Goal: Transaction & Acquisition: Purchase product/service

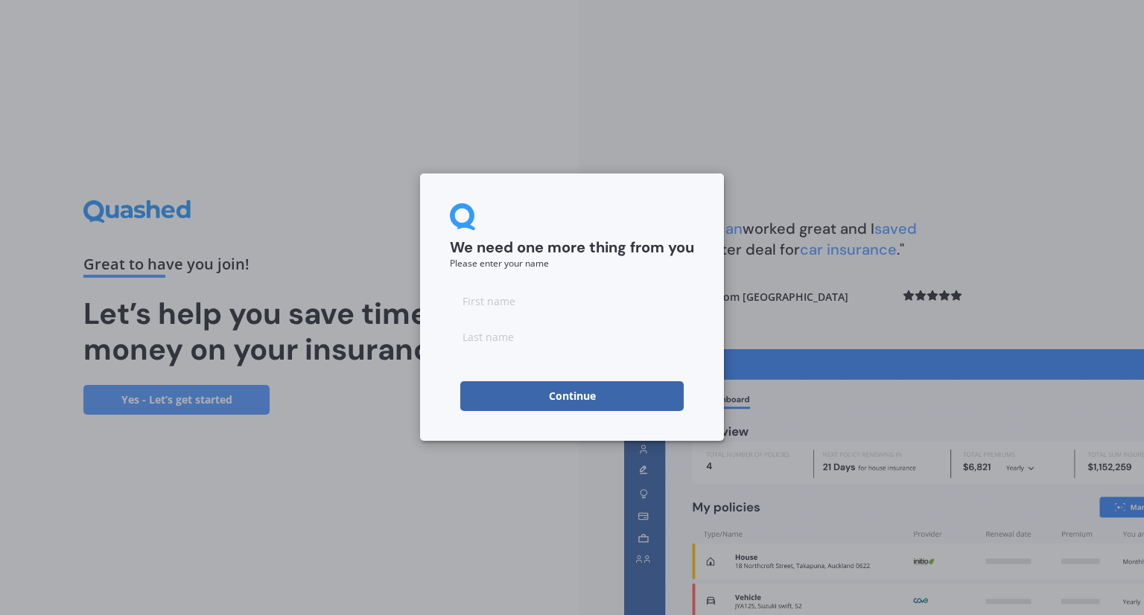
click at [626, 305] on input at bounding box center [572, 301] width 244 height 30
type input "[PERSON_NAME]"
type input "BEAR"
click at [527, 363] on form "We need one more thing from you Please enter your name AMANDA BEAR Continue" at bounding box center [572, 307] width 244 height 208
click at [518, 405] on button "Continue" at bounding box center [571, 396] width 223 height 30
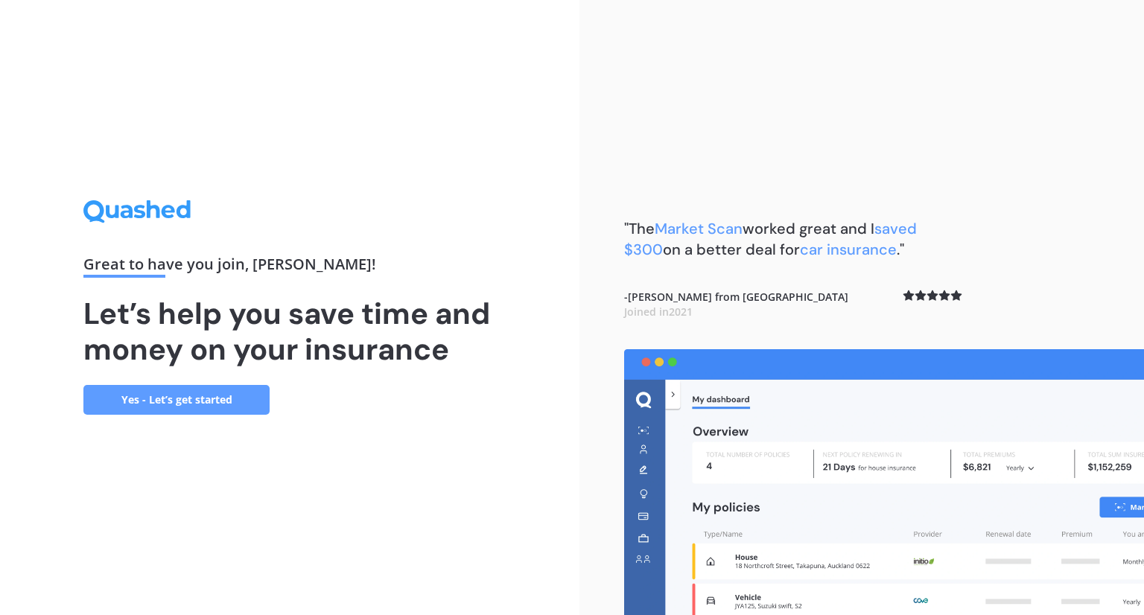
click at [170, 405] on link "Yes - Let’s get started" at bounding box center [176, 400] width 186 height 30
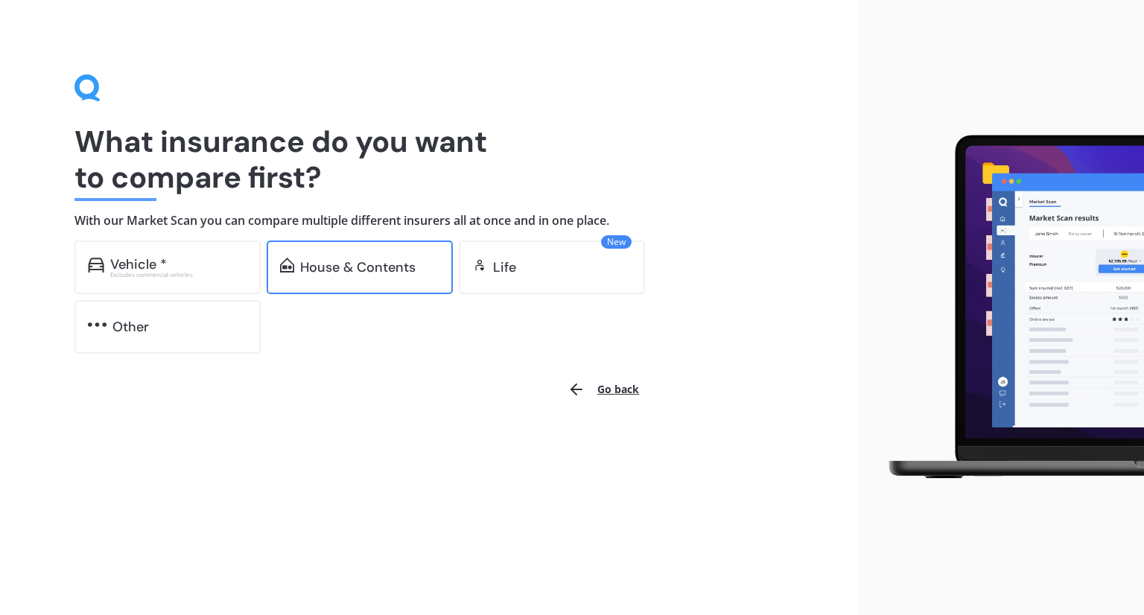
click at [414, 281] on div "House & Contents" at bounding box center [360, 268] width 186 height 54
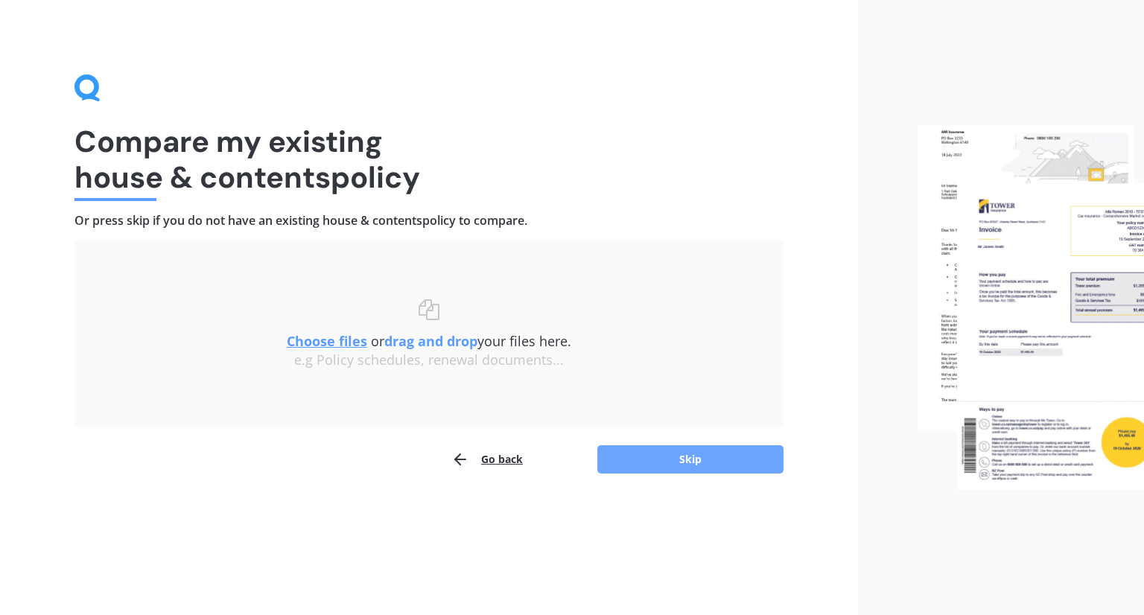
click at [737, 471] on button "Skip" at bounding box center [690, 459] width 186 height 28
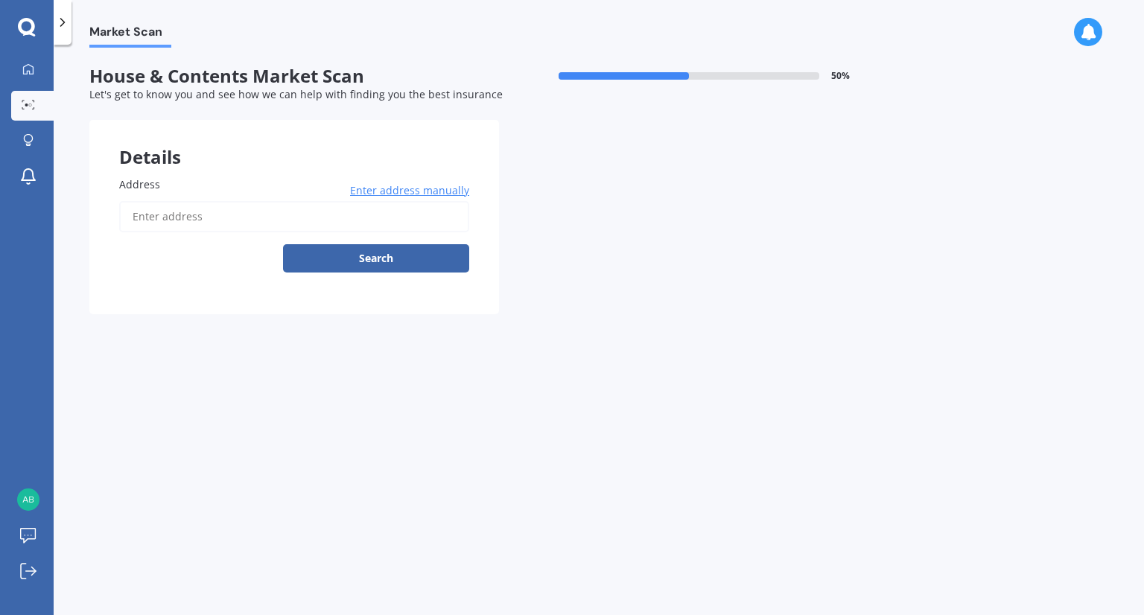
click at [391, 185] on span "Enter address manually" at bounding box center [409, 190] width 119 height 15
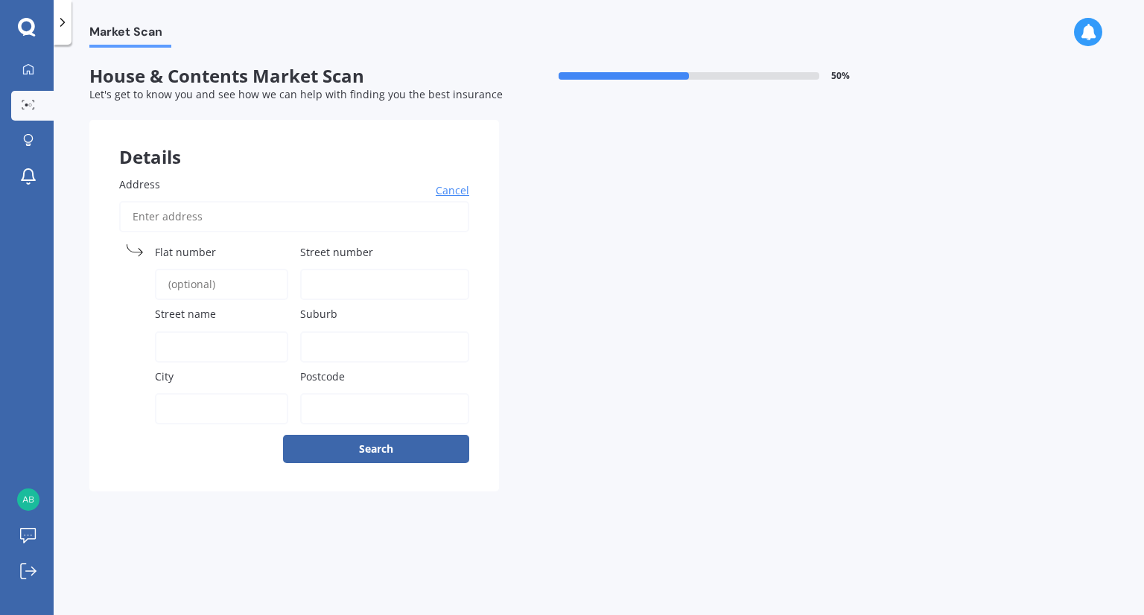
click at [230, 237] on div "Address Cancel Search Flat number Street number Street name Suburb City Postcode" at bounding box center [294, 319] width 410 height 345
click at [233, 248] on label "Flat number" at bounding box center [218, 252] width 127 height 16
click at [233, 269] on input "Flat number" at bounding box center [221, 284] width 133 height 31
type input "Lot 1"
click at [309, 273] on input "Street number" at bounding box center [384, 284] width 169 height 31
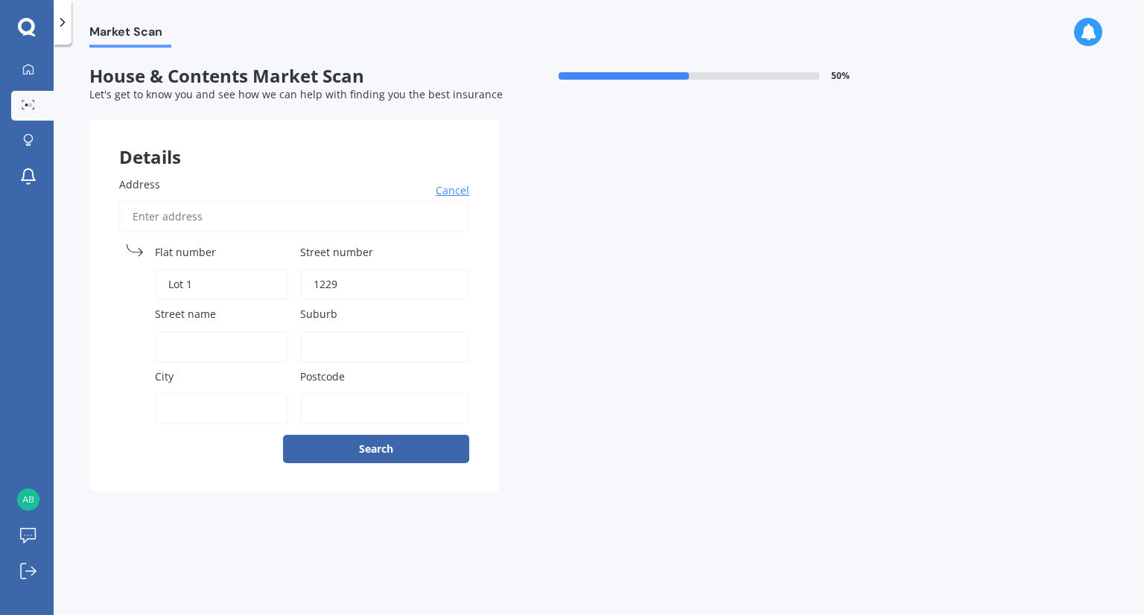
type input "1229"
click at [219, 316] on label "Street name" at bounding box center [218, 314] width 127 height 16
click at [219, 331] on input "Street name" at bounding box center [221, 346] width 133 height 31
drag, startPoint x: 259, startPoint y: 350, endPoint x: 271, endPoint y: 346, distance: 12.5
click at [267, 349] on input "Christchurch Akaroa" at bounding box center [221, 346] width 133 height 31
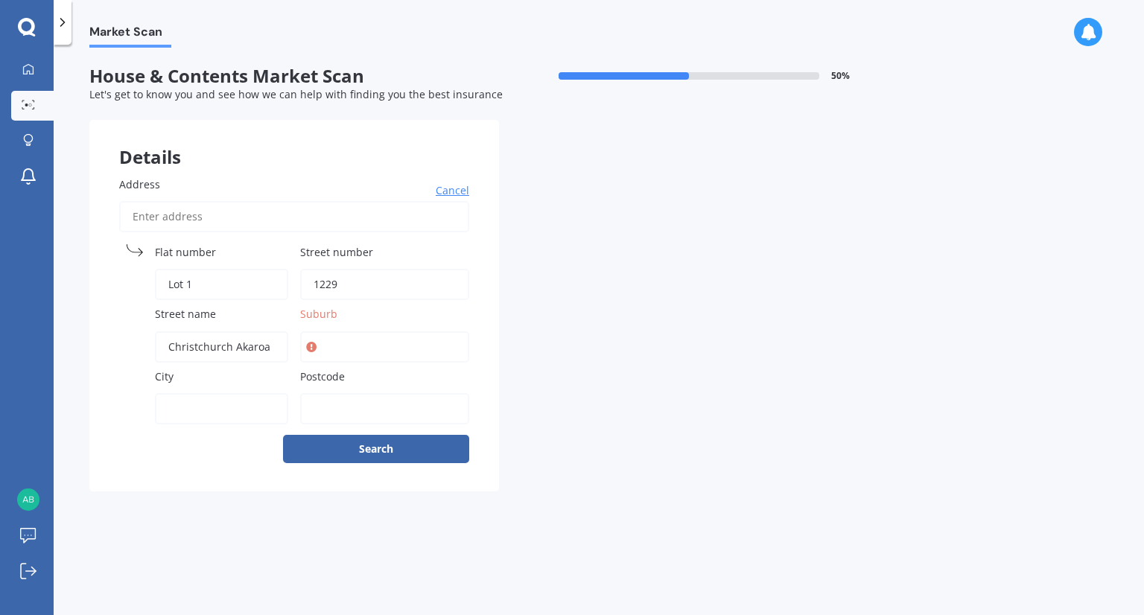
click at [271, 346] on input "Christchurch Akaroa" at bounding box center [221, 346] width 133 height 31
type input "Christchurch Akaroa Road"
type input "A"
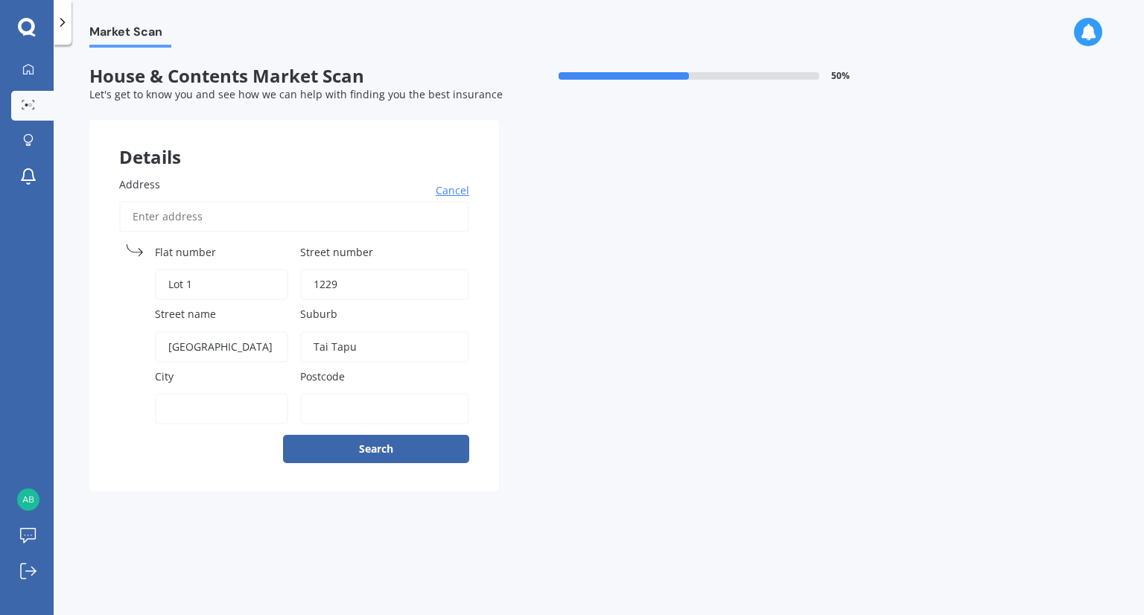
type input "Tai Tapu"
click at [241, 381] on label "City" at bounding box center [218, 377] width 127 height 16
click at [241, 393] on input "City" at bounding box center [221, 408] width 133 height 31
type input "Tai Tapu"
click at [351, 399] on input "Postcode" at bounding box center [384, 408] width 169 height 31
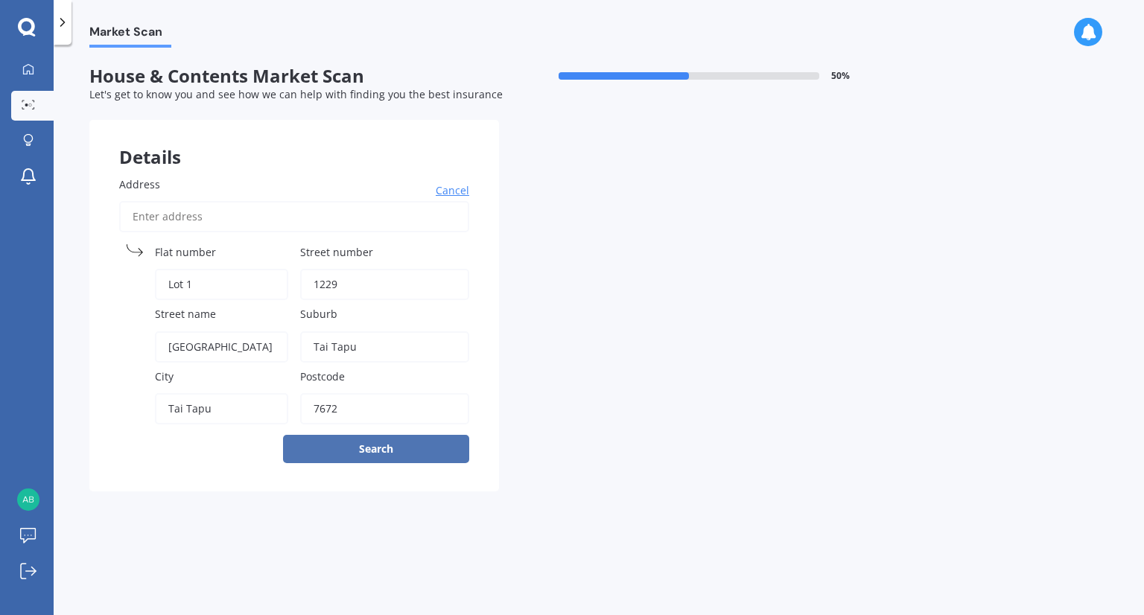
type input "7672"
click at [328, 442] on button "Search" at bounding box center [376, 449] width 186 height 28
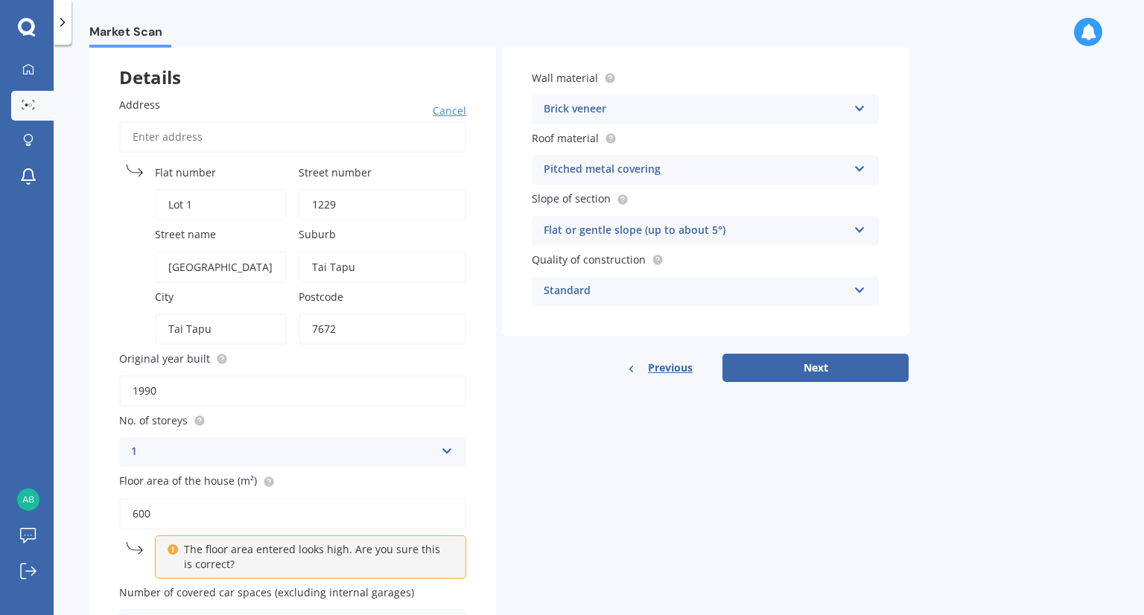
scroll to position [149, 0]
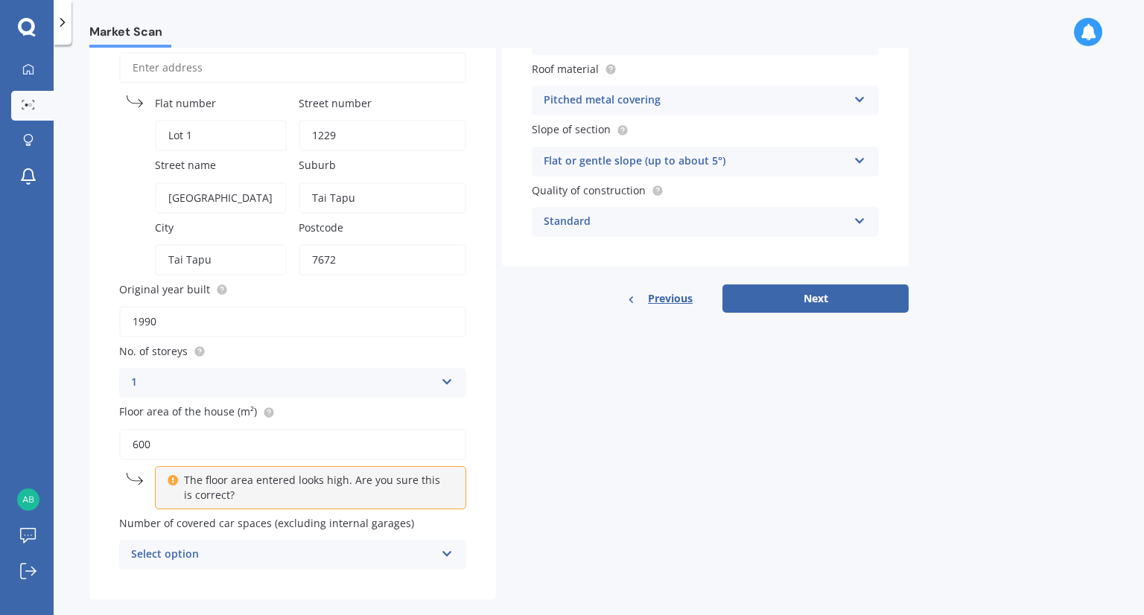
click at [152, 325] on input "1990" at bounding box center [292, 321] width 347 height 31
drag, startPoint x: 211, startPoint y: 323, endPoint x: 65, endPoint y: 317, distance: 146.1
click at [65, 317] on div "Market Scan House & Contents Market Scan 50 % Let's get to know you and see how…" at bounding box center [599, 333] width 1090 height 570
type input "2017"
click at [162, 387] on div "1" at bounding box center [283, 383] width 304 height 18
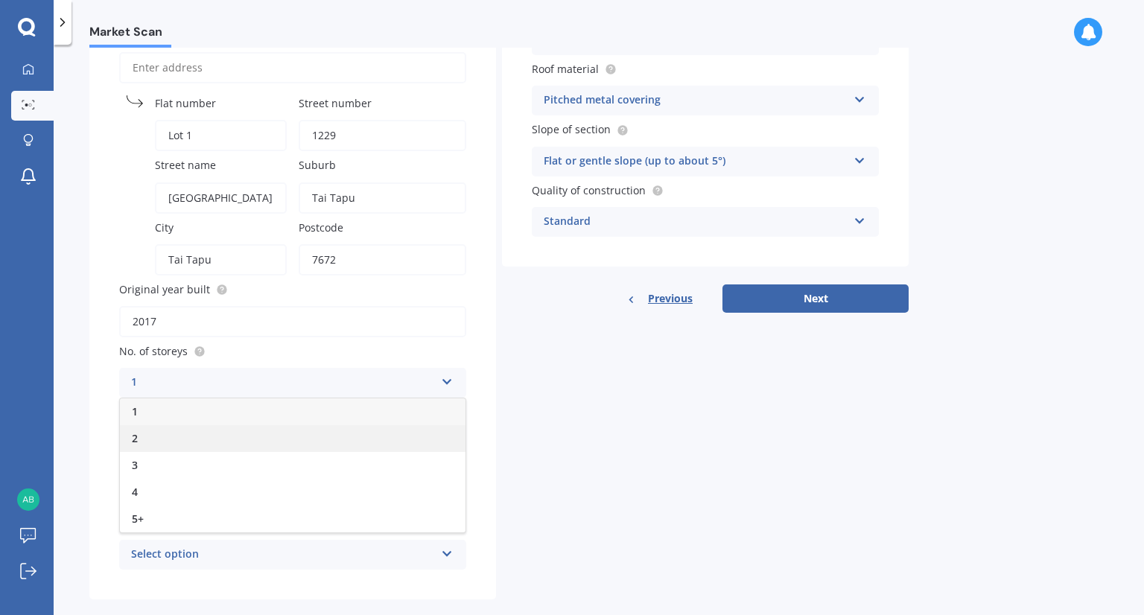
click at [134, 437] on span "2" at bounding box center [135, 438] width 6 height 14
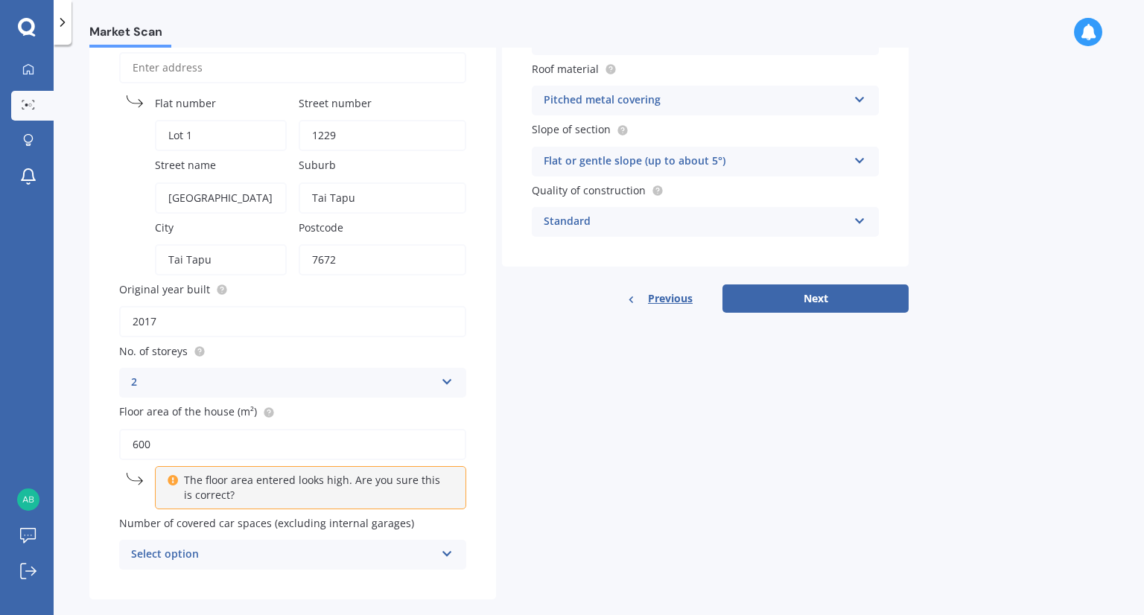
drag, startPoint x: 165, startPoint y: 444, endPoint x: 98, endPoint y: 433, distance: 67.9
click at [98, 433] on div "Address Cancel Search Flat number Lot 1 Street number 1229 Street name Christch…" at bounding box center [292, 299] width 407 height 602
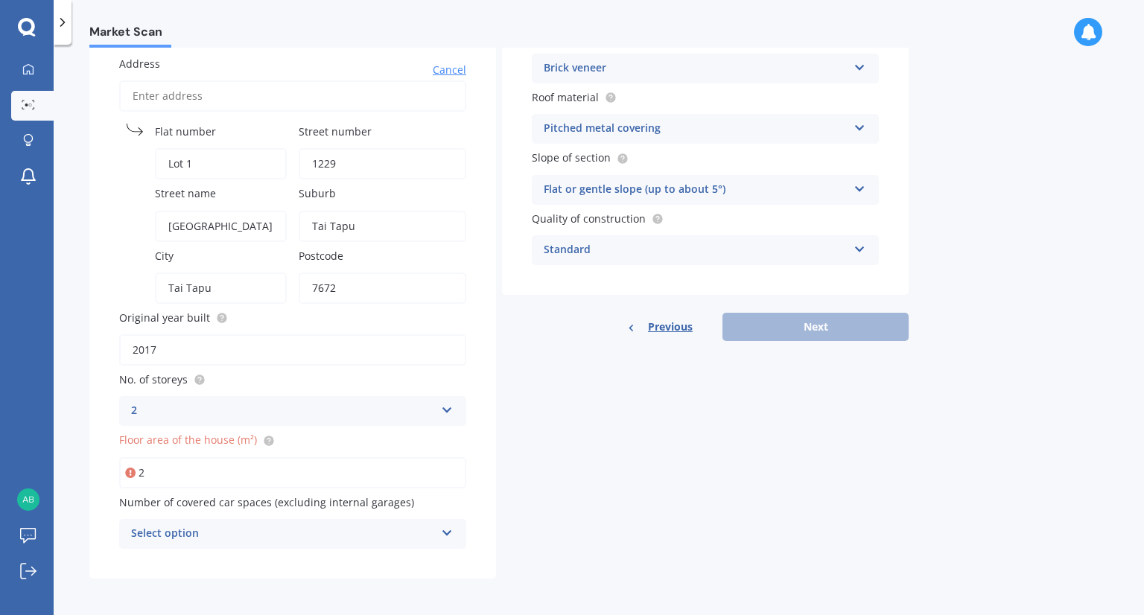
click at [88, 430] on div "Market Scan House & Contents Market Scan 50 % Let's get to know you and see how…" at bounding box center [599, 333] width 1090 height 570
drag, startPoint x: 88, startPoint y: 430, endPoint x: 80, endPoint y: 430, distance: 7.5
click at [80, 430] on div "Market Scan House & Contents Market Scan 50 % Let's get to know you and see how…" at bounding box center [599, 333] width 1090 height 570
click at [154, 465] on input "2" at bounding box center [292, 472] width 347 height 31
type input "275"
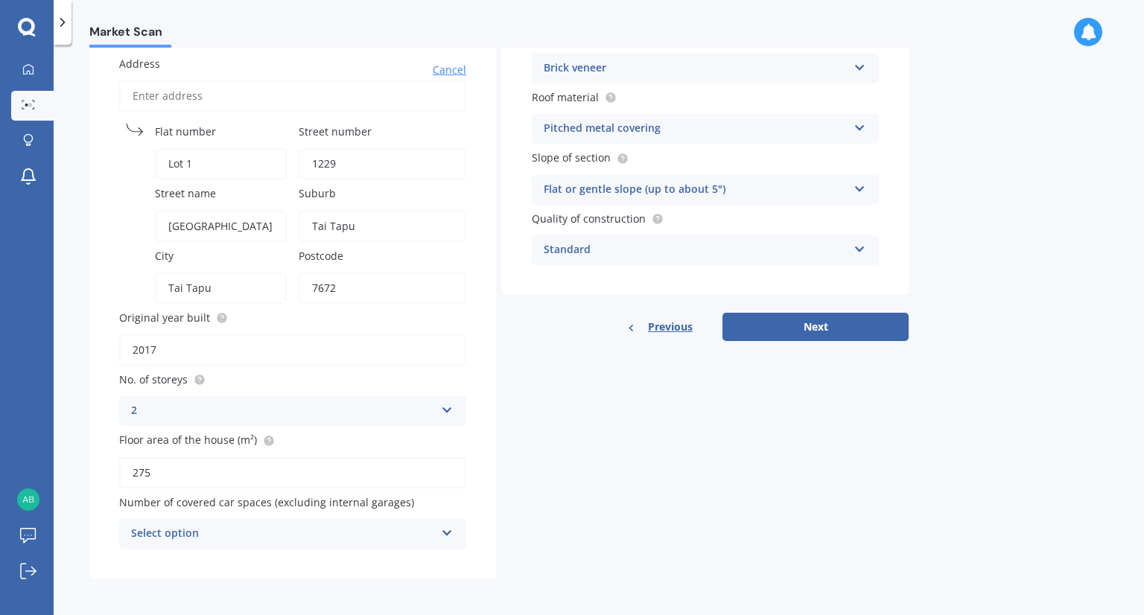
click at [223, 542] on div "Select option 0 1 2 3 4 5+" at bounding box center [292, 534] width 347 height 30
click at [598, 433] on div "Details Address Cancel Search Flat number Lot 1 Street number 1229 Street name …" at bounding box center [498, 288] width 819 height 579
click at [786, 60] on div "Brick veneer" at bounding box center [696, 69] width 304 height 18
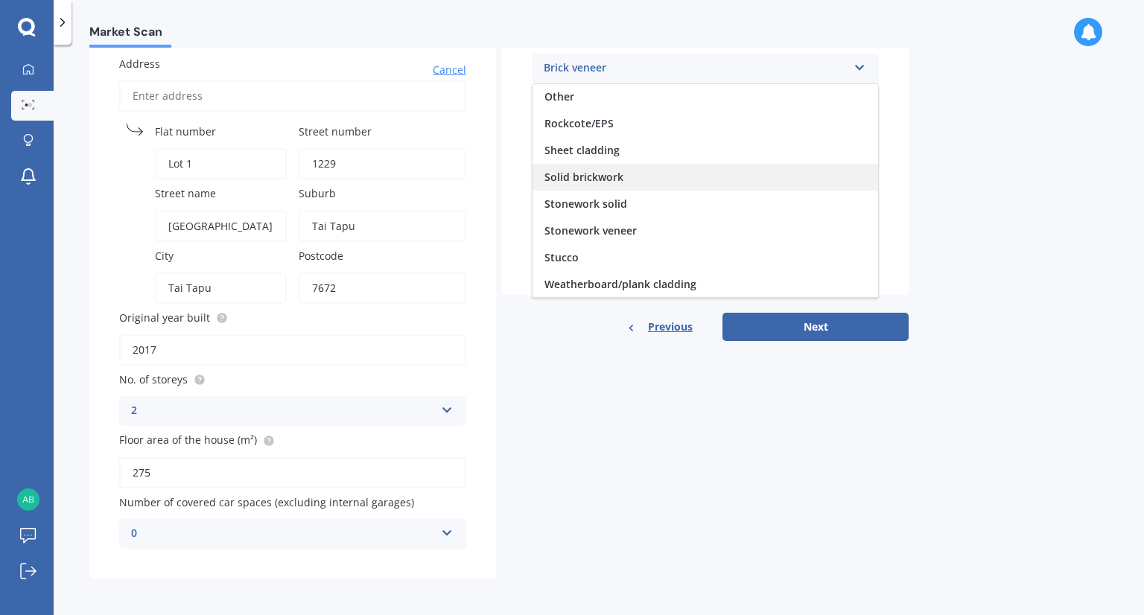
scroll to position [60, 0]
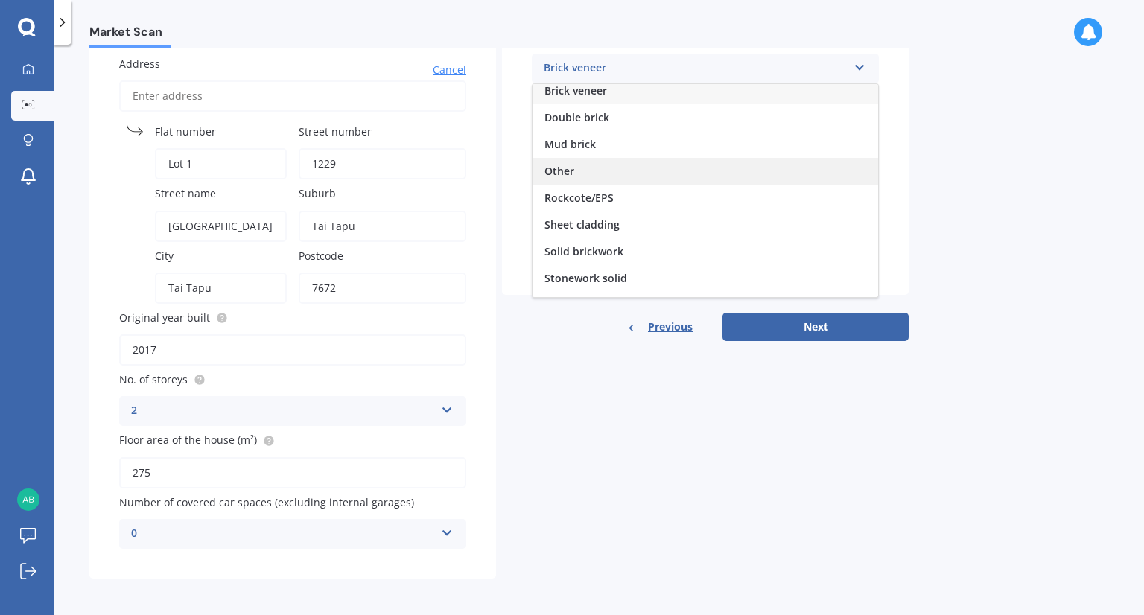
click at [552, 168] on span "Other" at bounding box center [559, 171] width 30 height 14
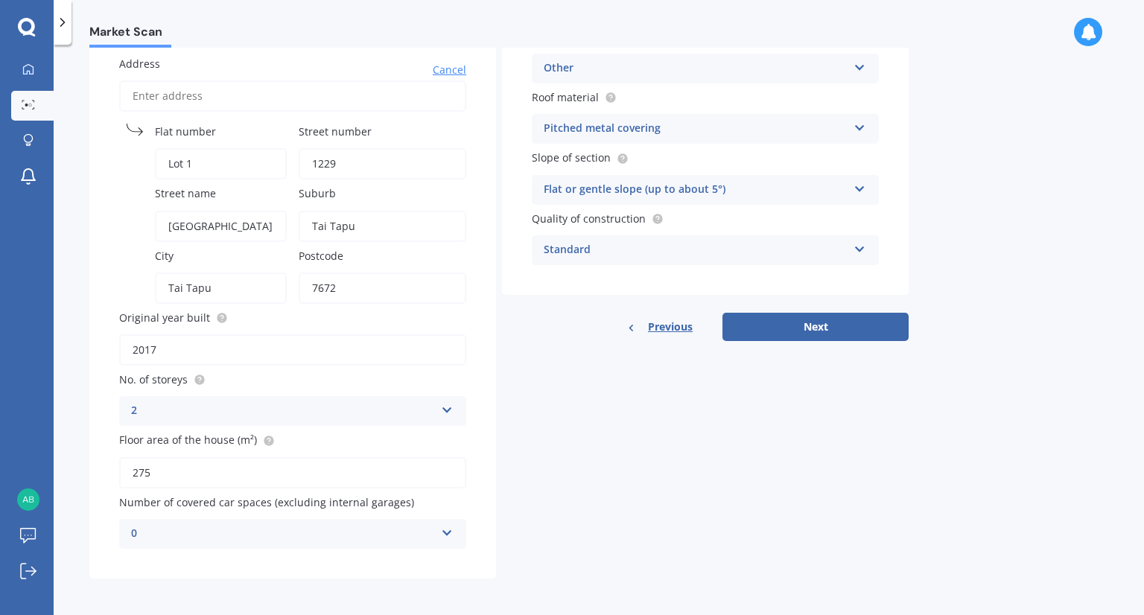
click at [623, 136] on div "Pitched metal covering" at bounding box center [696, 129] width 304 height 18
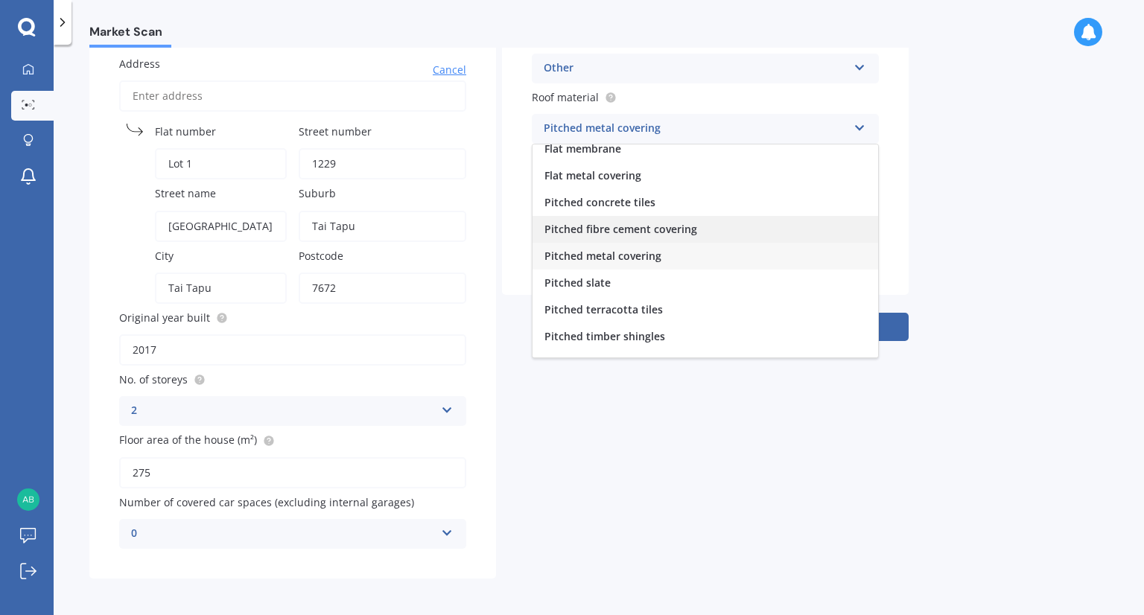
scroll to position [54, 0]
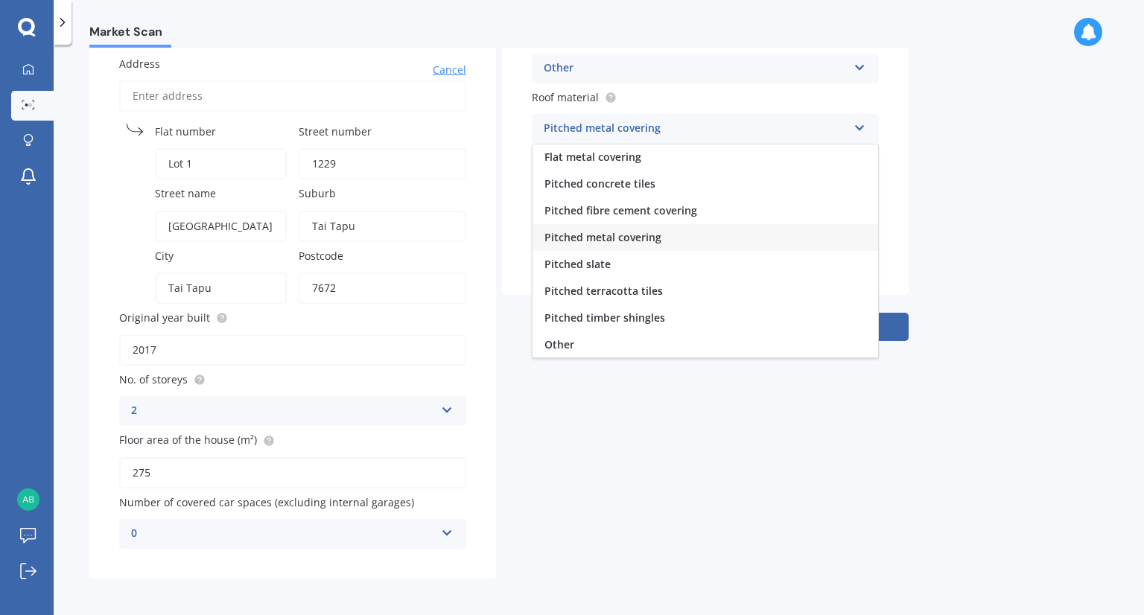
click at [599, 237] on span "Pitched metal covering" at bounding box center [602, 237] width 117 height 14
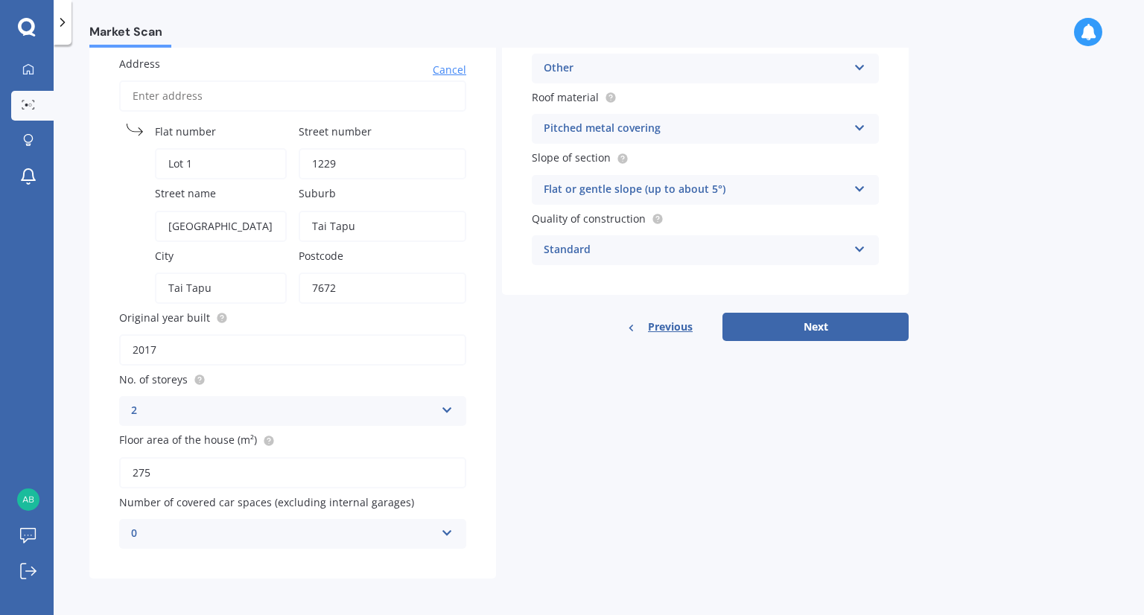
click at [625, 245] on div "Standard" at bounding box center [696, 250] width 304 height 18
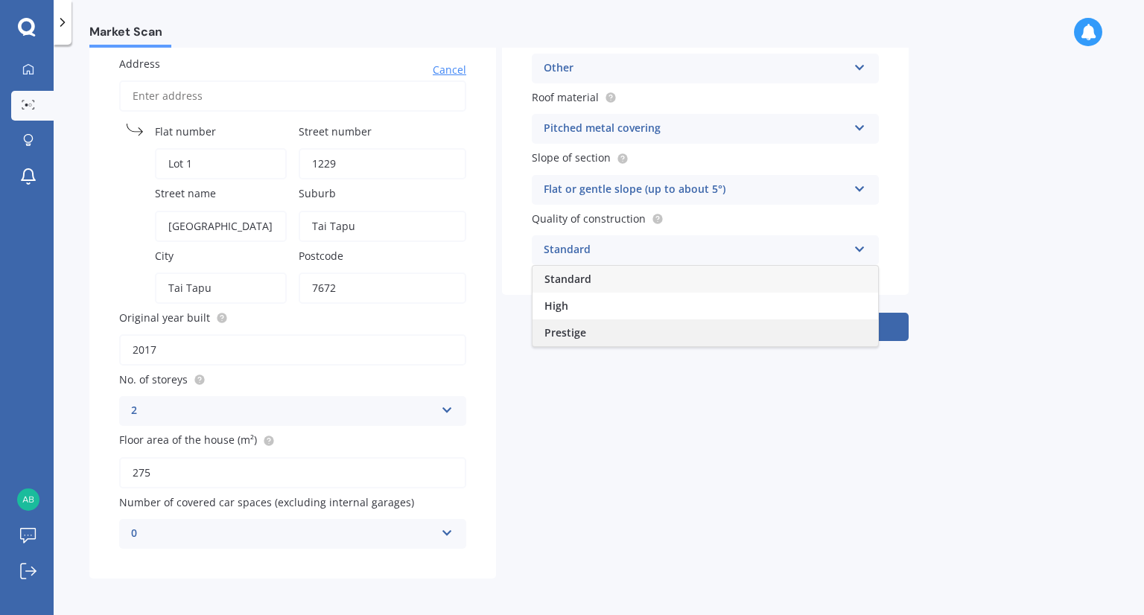
click at [590, 334] on div "Prestige" at bounding box center [705, 332] width 346 height 27
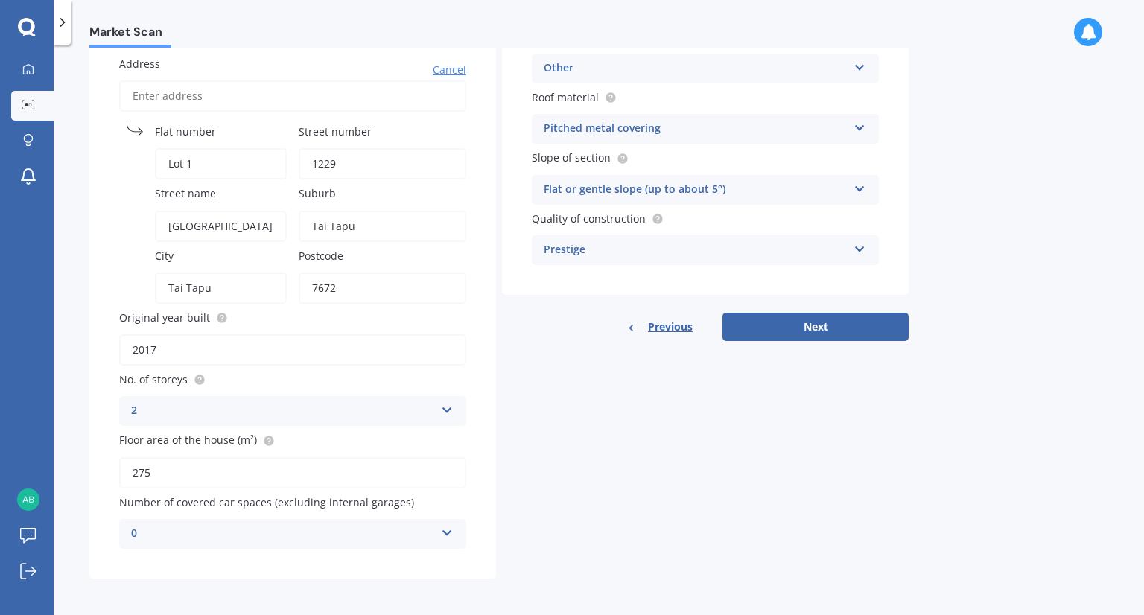
click at [617, 185] on div "Flat or gentle slope (up to about 5°)" at bounding box center [696, 190] width 304 height 18
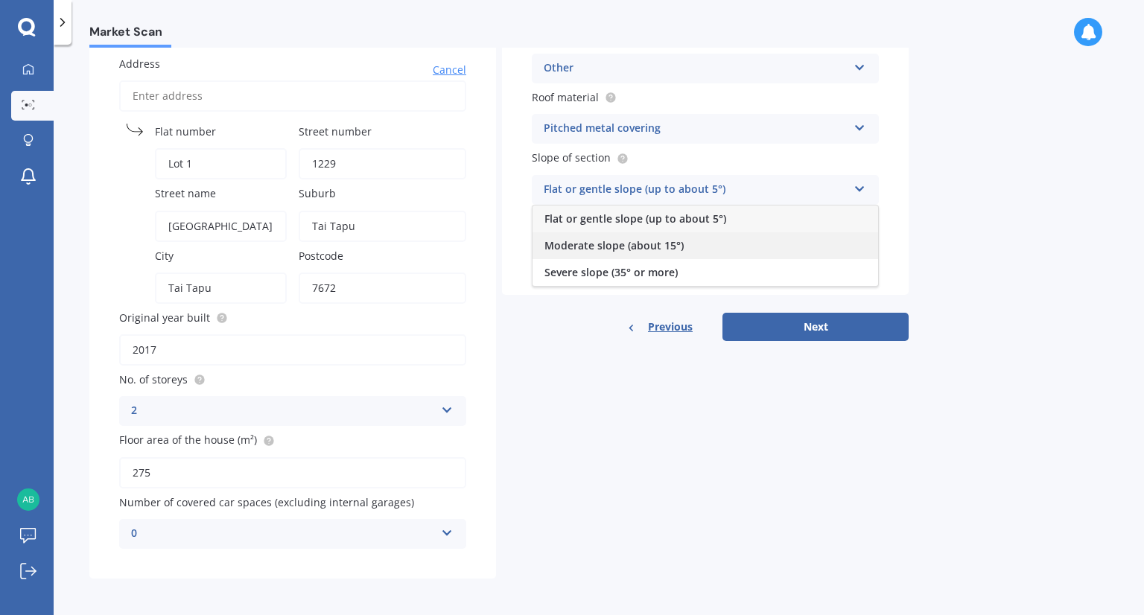
click at [620, 248] on span "Moderate slope (about 15°)" at bounding box center [613, 245] width 139 height 14
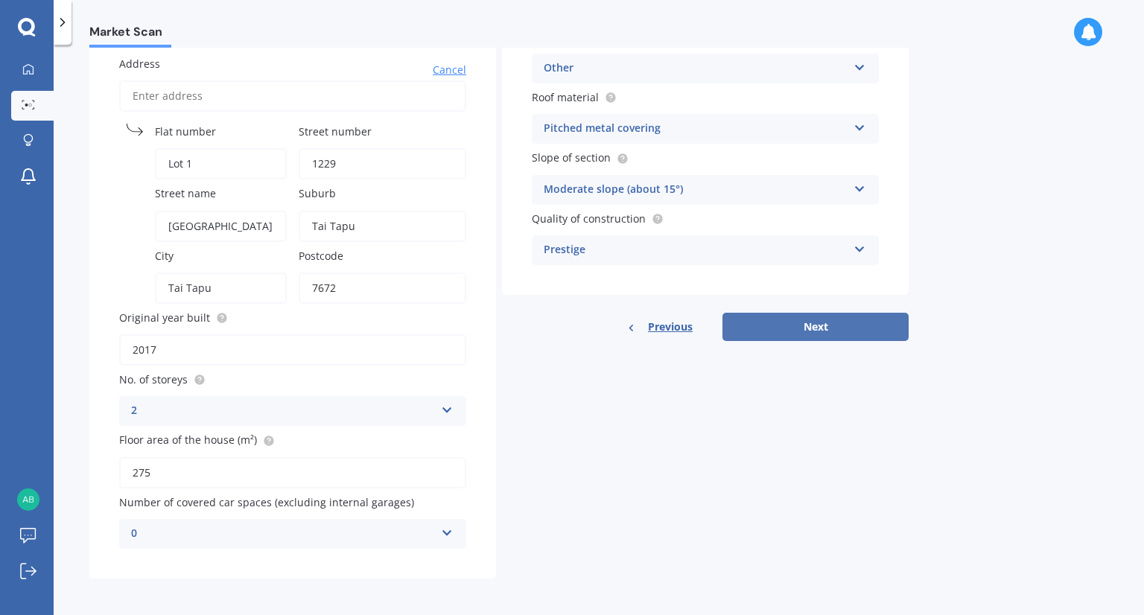
click at [804, 316] on button "Next" at bounding box center [815, 327] width 186 height 28
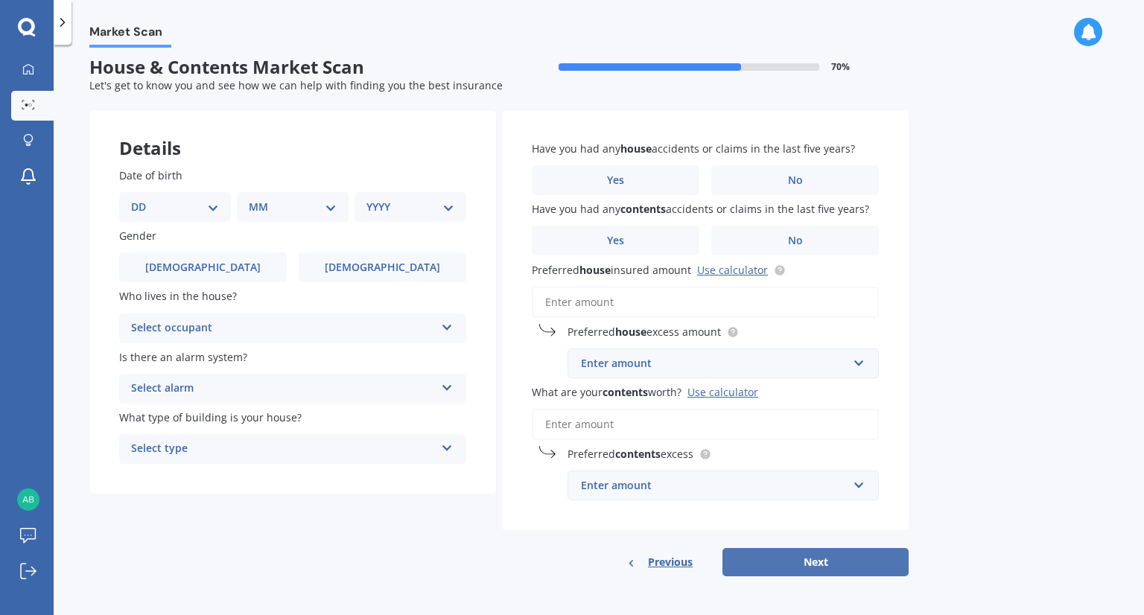
scroll to position [0, 0]
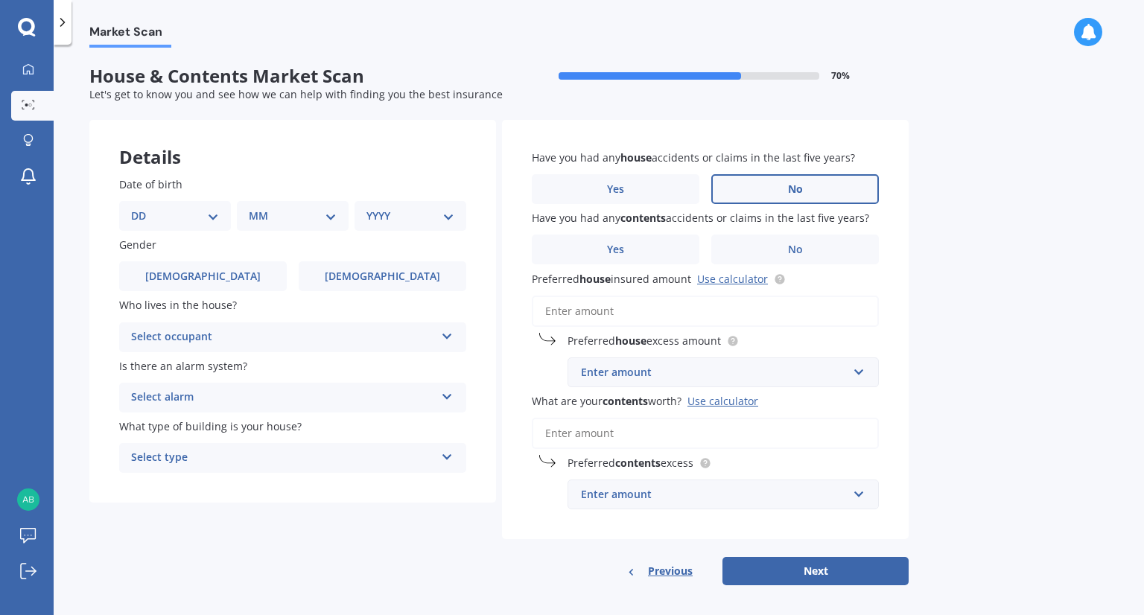
click at [804, 181] on label "No" at bounding box center [795, 189] width 168 height 30
click at [0, 0] on input "No" at bounding box center [0, 0] width 0 height 0
click at [801, 252] on span "No" at bounding box center [795, 250] width 15 height 13
click at [0, 0] on input "No" at bounding box center [0, 0] width 0 height 0
click at [572, 299] on input "Preferred house insured amount Use calculator" at bounding box center [705, 311] width 347 height 31
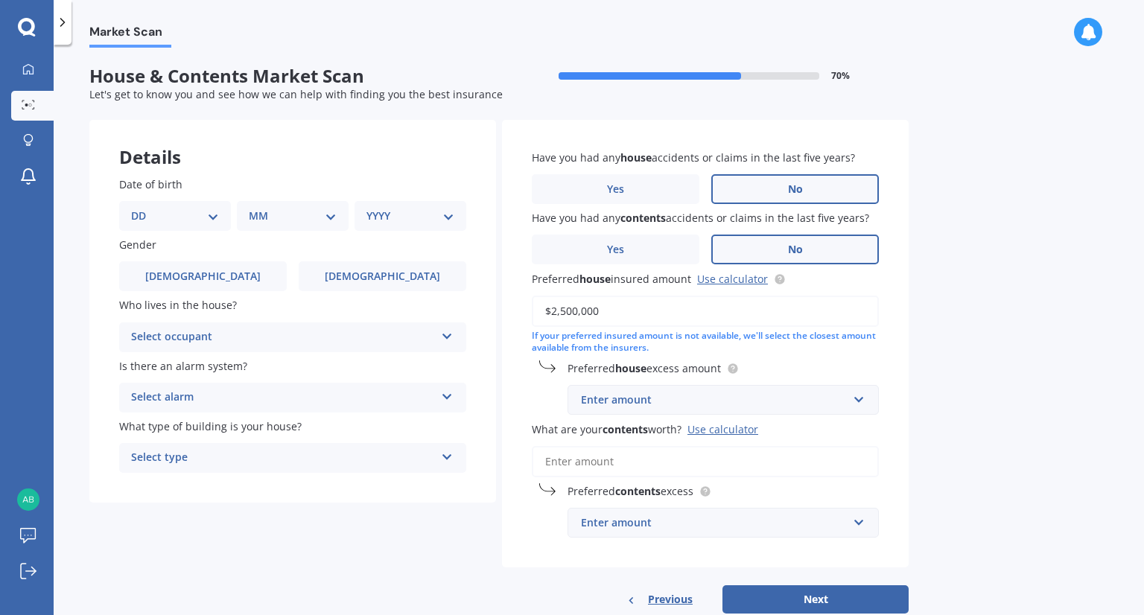
type input "$2,500,000"
click at [882, 359] on div "Have you had any house accidents or claims in the last five years? Yes No Have …" at bounding box center [705, 344] width 407 height 448
click at [614, 305] on input "$2,500,000" at bounding box center [705, 311] width 347 height 31
click at [624, 401] on div "Enter amount" at bounding box center [714, 400] width 267 height 16
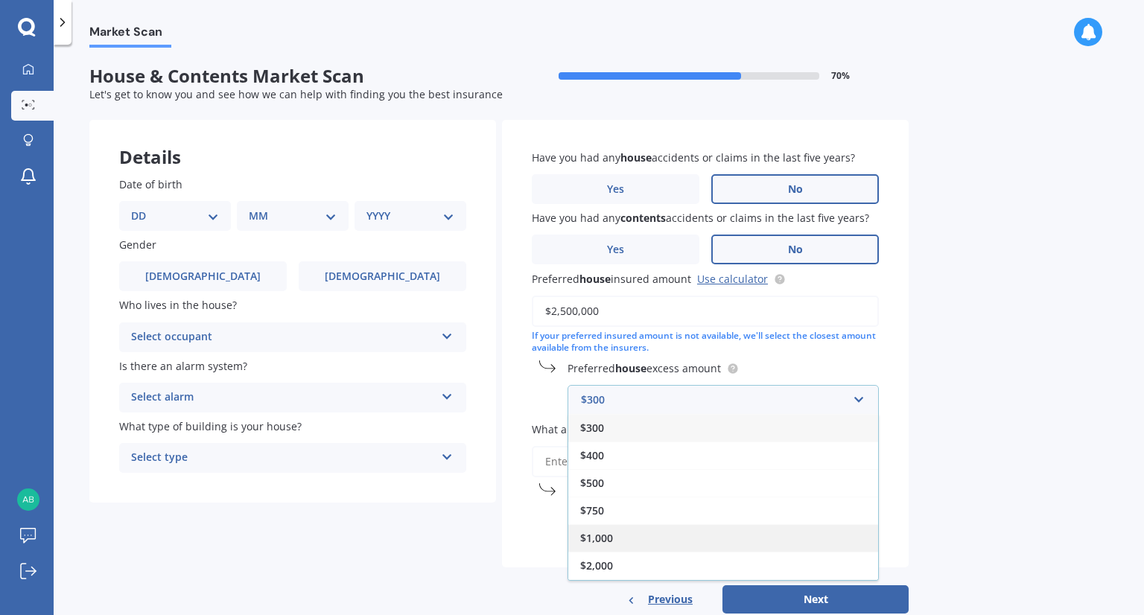
click at [619, 530] on div "$1,000" at bounding box center [723, 538] width 310 height 28
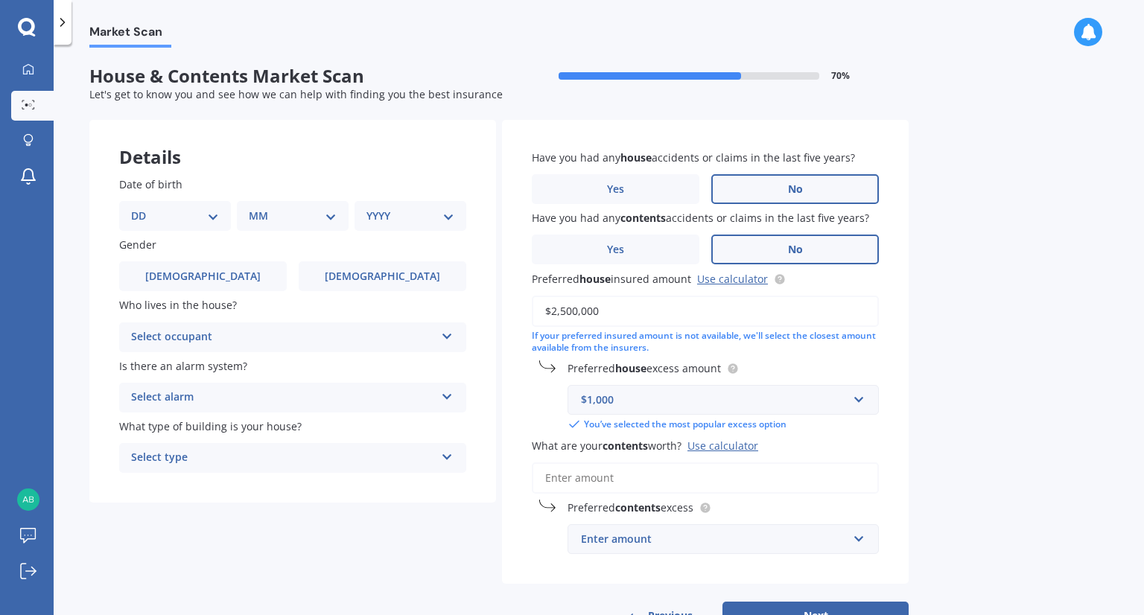
click at [618, 480] on input "What are your contents worth? Use calculator" at bounding box center [705, 477] width 347 height 31
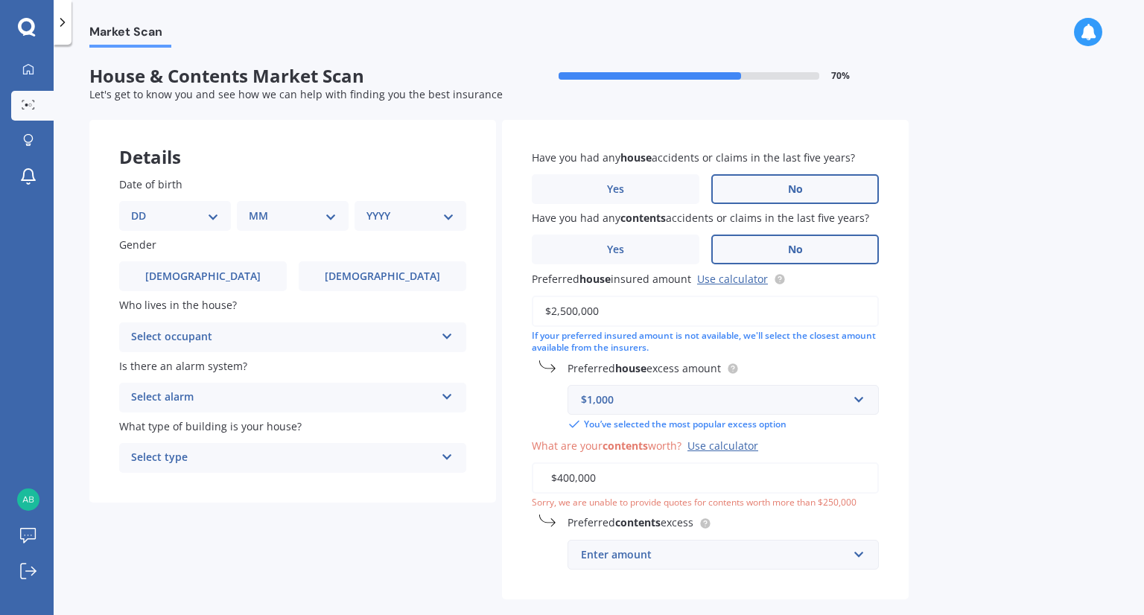
click at [853, 527] on label "Preferred contents excess" at bounding box center [719, 523] width 305 height 16
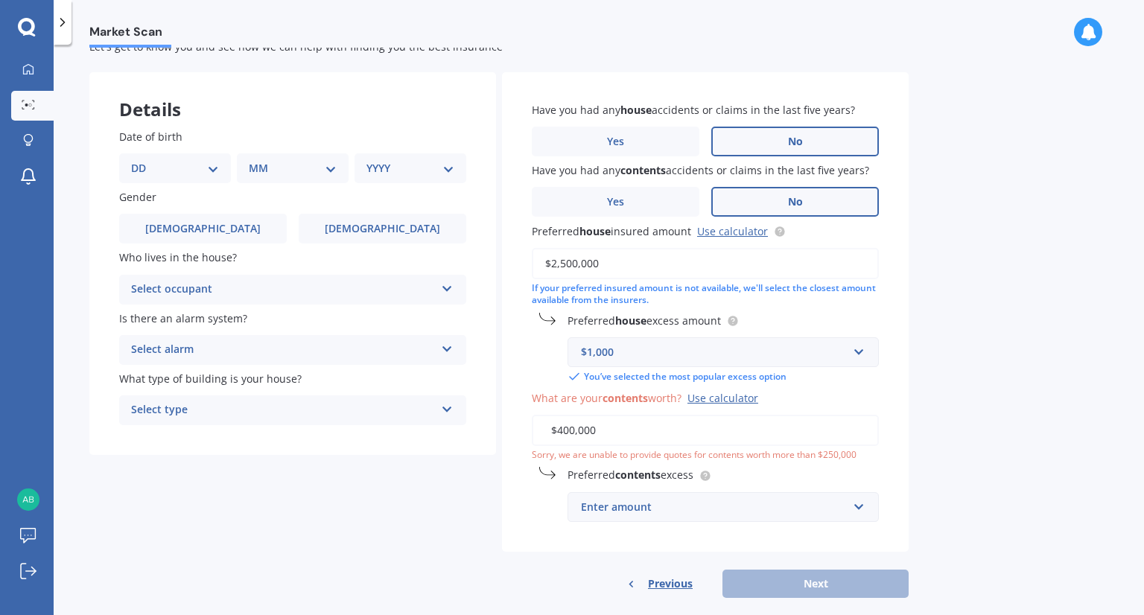
scroll to position [69, 0]
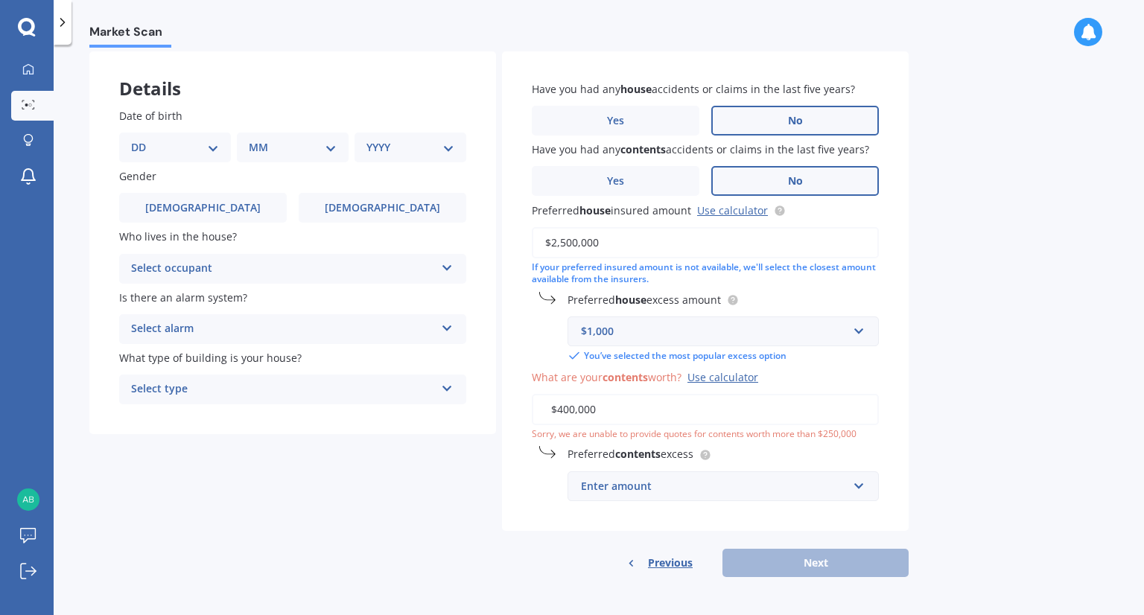
drag, startPoint x: 611, startPoint y: 410, endPoint x: 554, endPoint y: 407, distance: 56.6
click at [554, 407] on input "$400,000" at bounding box center [705, 409] width 347 height 31
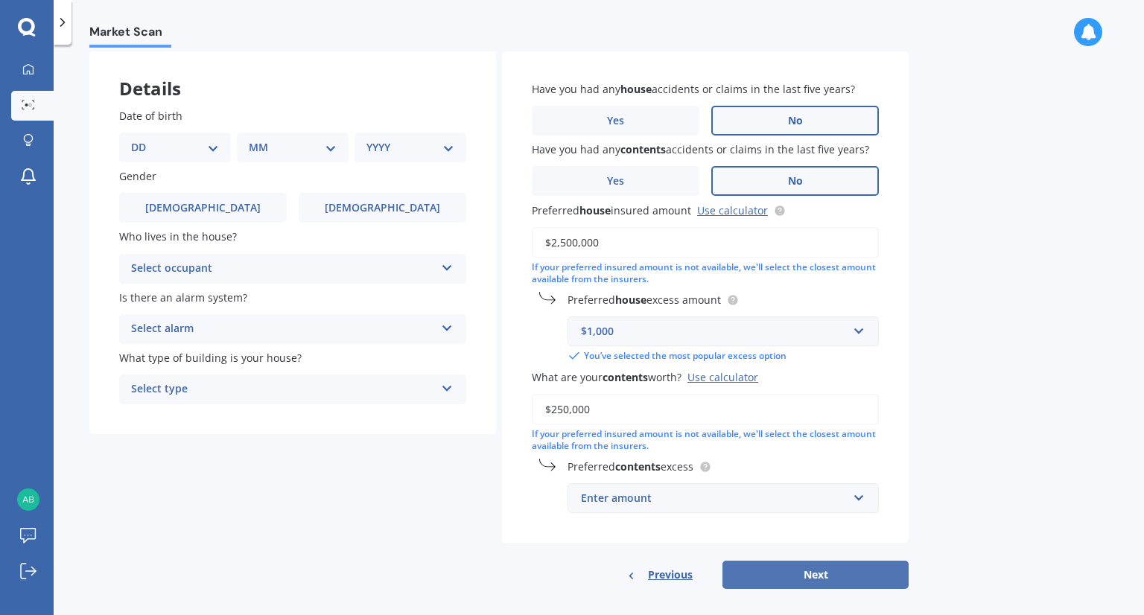
type input "$250,000"
click at [780, 583] on button "Next" at bounding box center [815, 575] width 186 height 28
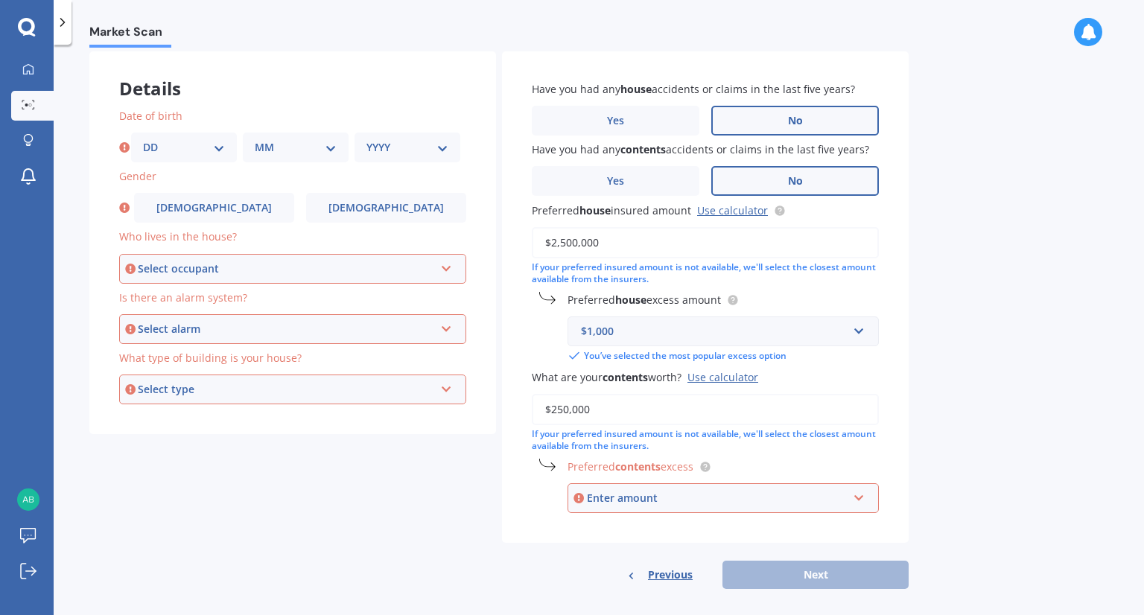
click at [604, 448] on div "If your preferred insured amount is not available, we'll select the closest amo…" at bounding box center [705, 440] width 347 height 25
click at [614, 506] on div "Enter amount" at bounding box center [717, 498] width 261 height 16
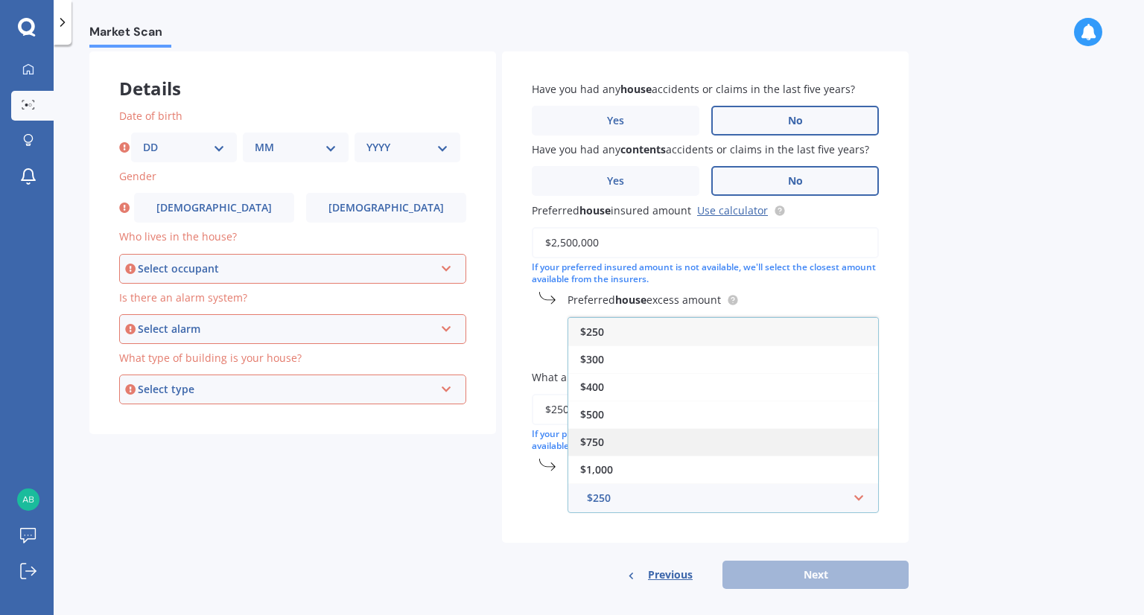
click at [587, 440] on span "$750" at bounding box center [592, 442] width 24 height 14
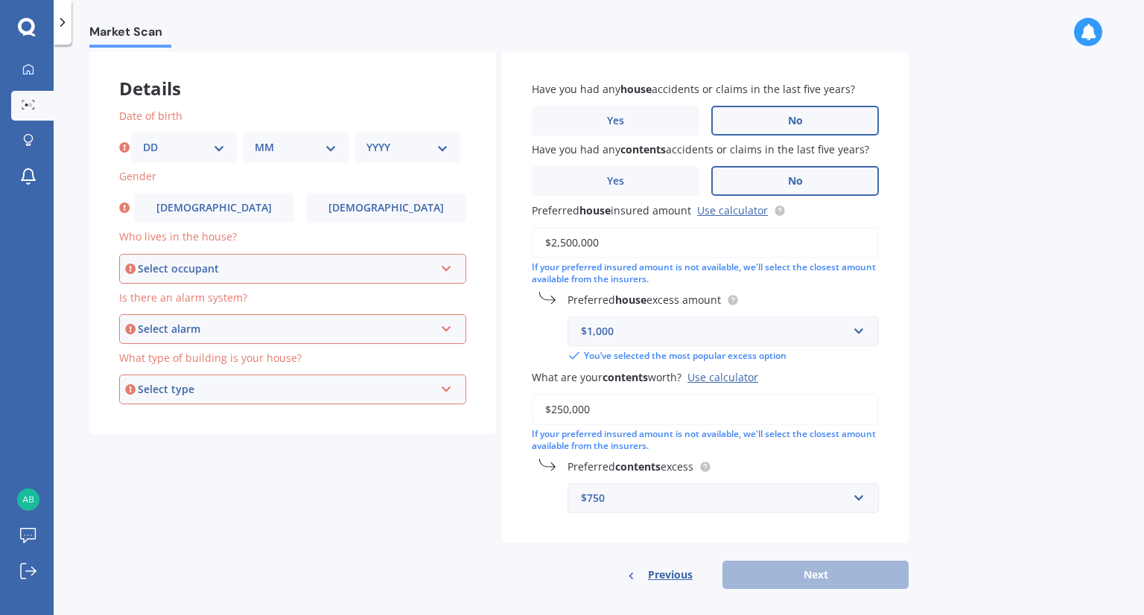
click at [634, 497] on div "$750" at bounding box center [714, 498] width 267 height 16
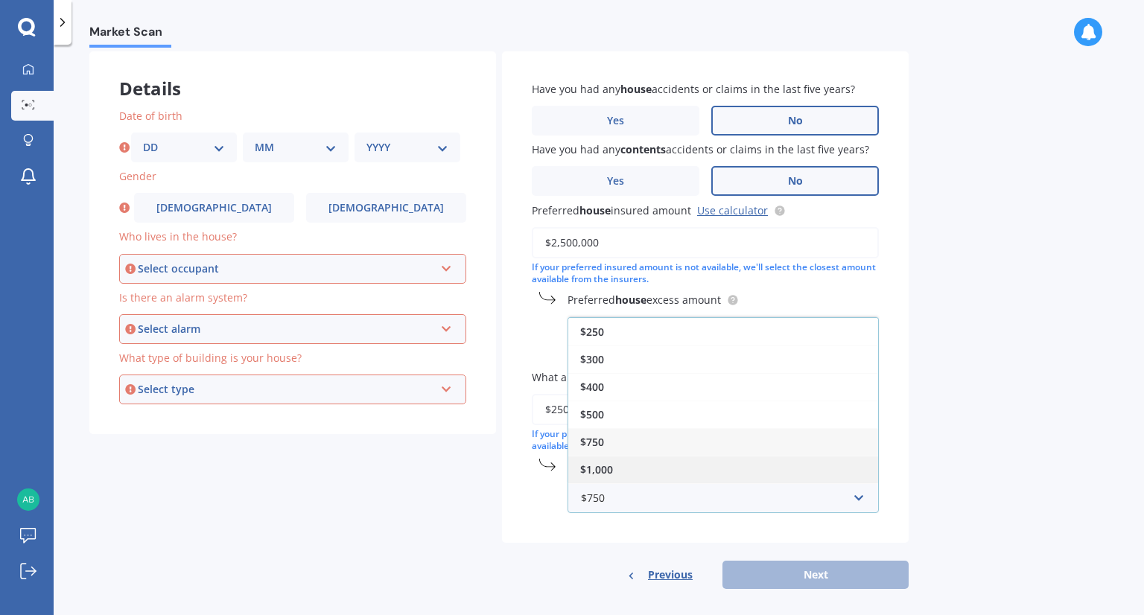
click at [591, 474] on div "$1,000" at bounding box center [723, 470] width 310 height 28
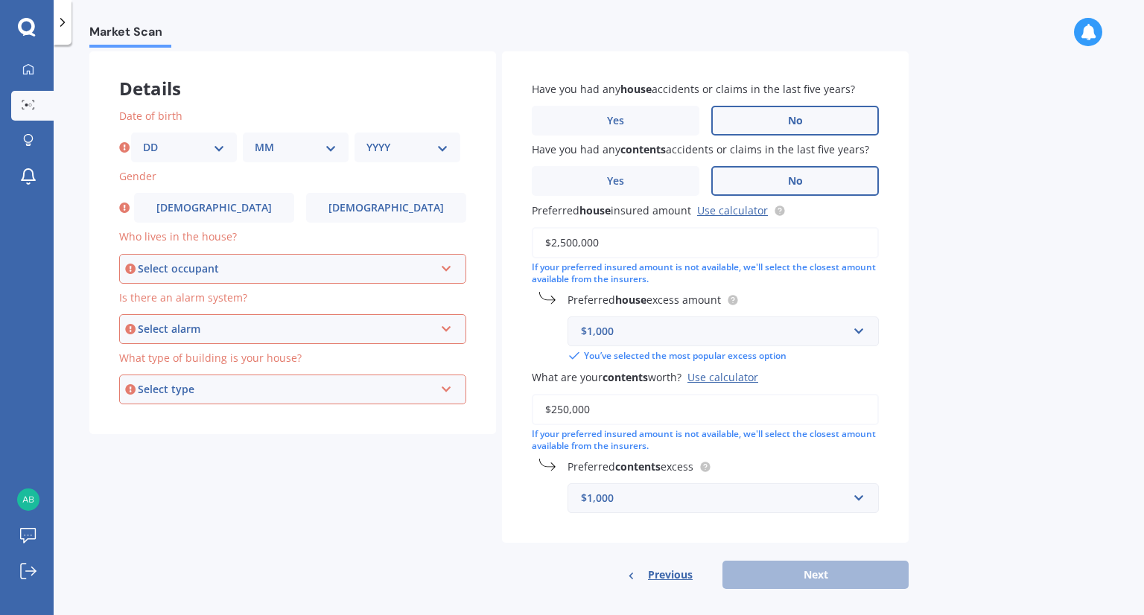
click at [748, 585] on div "Previous Next" at bounding box center [705, 575] width 407 height 28
click at [751, 581] on div "Previous Next" at bounding box center [705, 575] width 407 height 28
click at [163, 154] on select "DD 01 02 03 04 05 06 07 08 09 10 11 12 13 14 15 16 17 18 19 20 21 22 23 24 25 2…" at bounding box center [184, 147] width 82 height 16
select select "26"
click at [264, 148] on select "MM 01 02 03 04 05 06 07 08 09 10 11 12" at bounding box center [296, 147] width 82 height 16
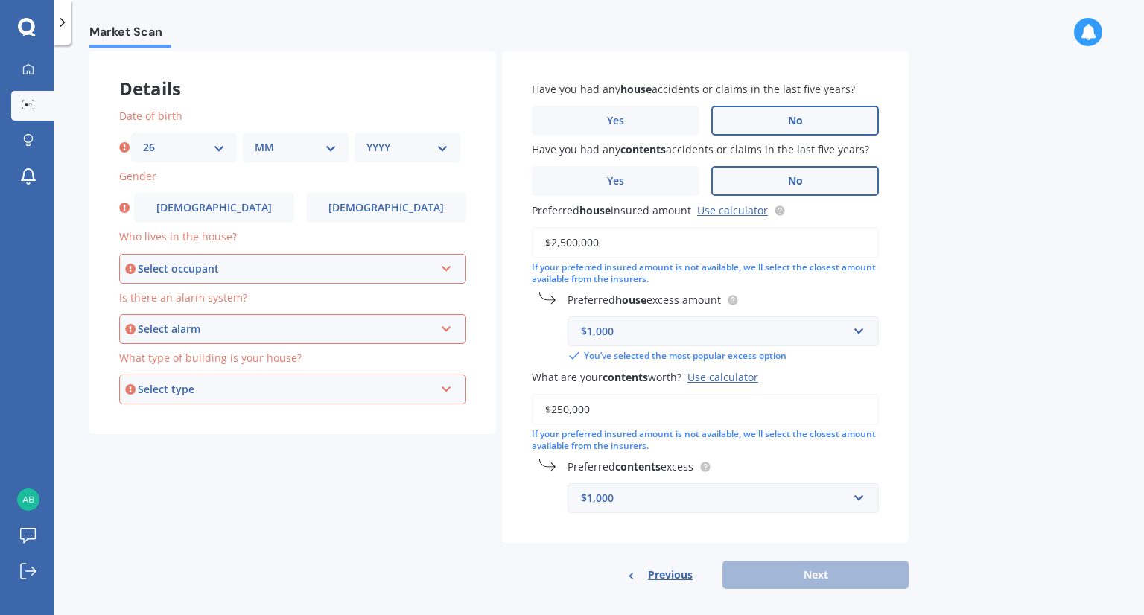
select select "01"
click at [378, 155] on div "YYYY 2009 2008 2007 2006 2005 2004 2003 2002 2001 2000 1999 1998 1997 1996 1995…" at bounding box center [407, 148] width 106 height 30
click at [398, 150] on select "YYYY 2009 2008 2007 2006 2005 2004 2003 2002 2001 2000 1999 1998 1997 1996 1995…" at bounding box center [407, 147] width 82 height 16
select select "1958"
click at [366, 139] on select "YYYY 2009 2008 2007 2006 2005 2004 2003 2002 2001 2000 1999 1998 1997 1996 1995…" at bounding box center [407, 147] width 82 height 16
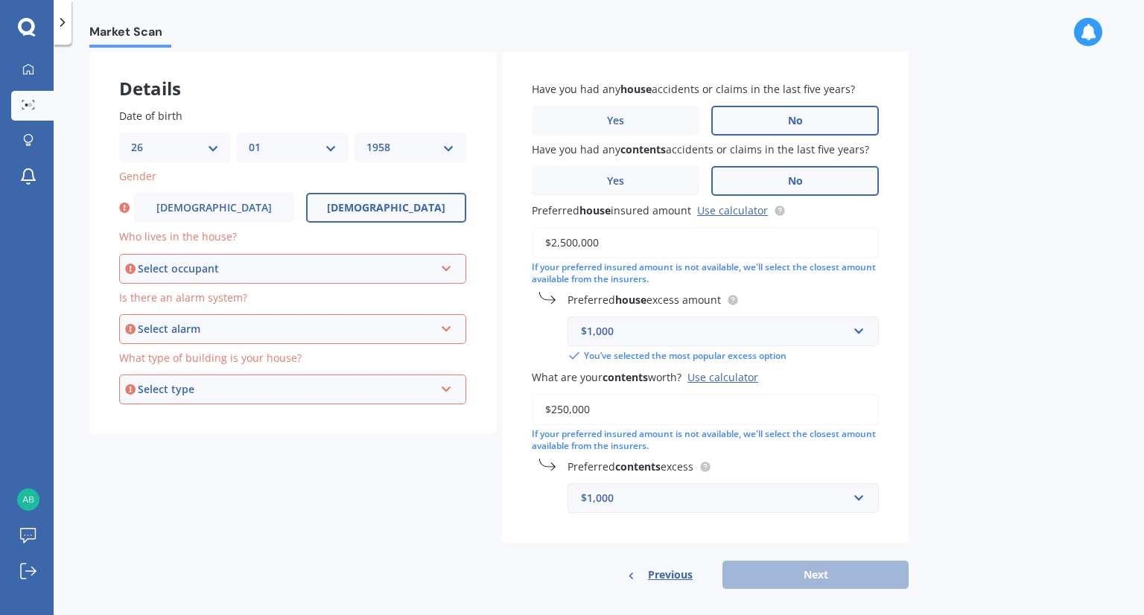
click at [432, 199] on label "Female" at bounding box center [386, 208] width 160 height 30
click at [0, 0] on input "Female" at bounding box center [0, 0] width 0 height 0
click at [330, 255] on div "Select occupant Owner Owner + Boarder" at bounding box center [292, 269] width 347 height 30
click at [229, 296] on div "Owner" at bounding box center [293, 297] width 344 height 27
click at [280, 337] on div "Select alarm Yes, monitored Yes, not monitored No" at bounding box center [292, 329] width 347 height 30
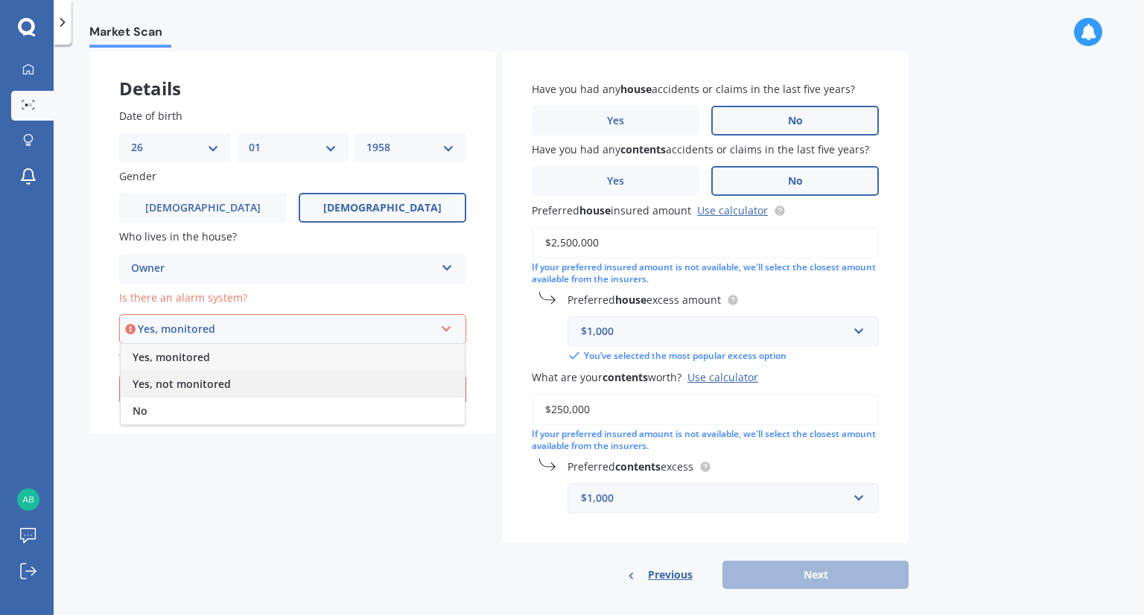
click at [217, 381] on span "Yes, not monitored" at bounding box center [182, 384] width 98 height 14
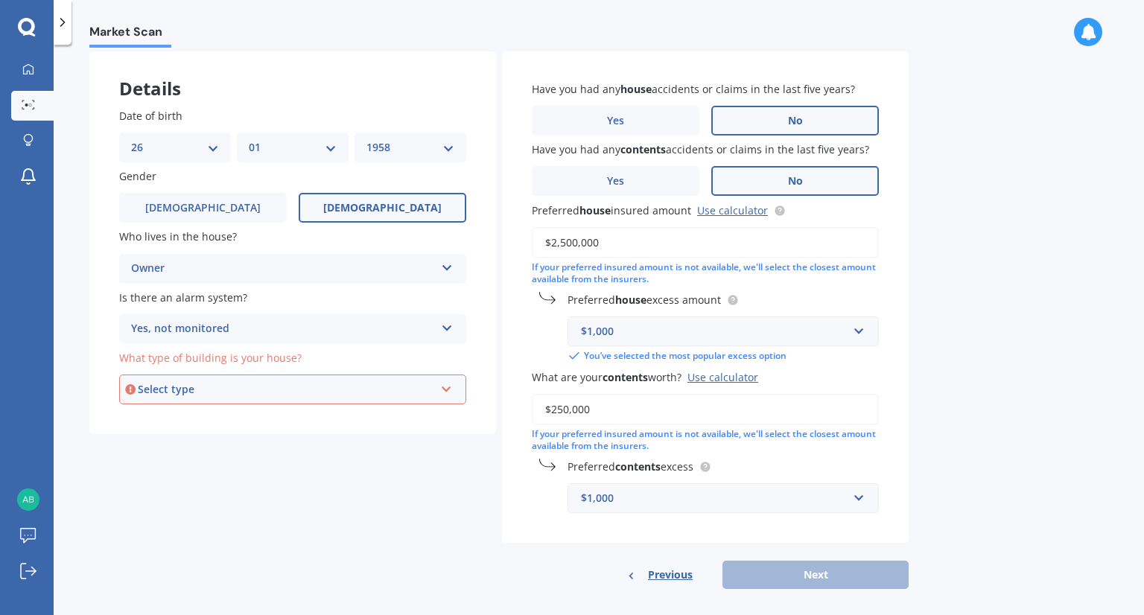
click at [238, 389] on div "Select type" at bounding box center [286, 389] width 296 height 16
click at [217, 416] on div "Freestanding" at bounding box center [293, 417] width 344 height 27
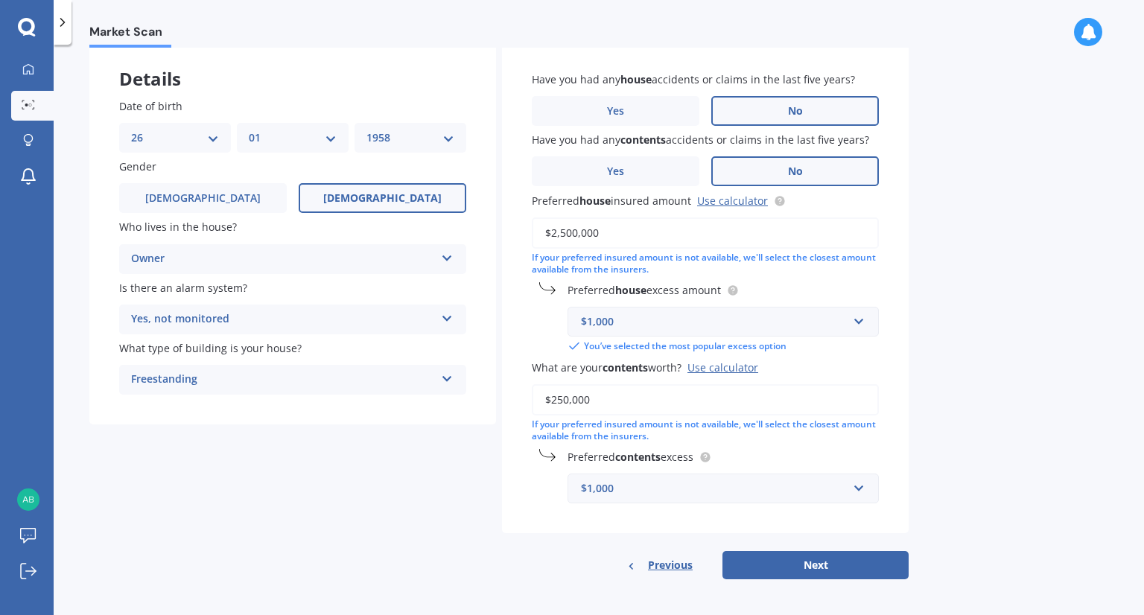
scroll to position [81, 0]
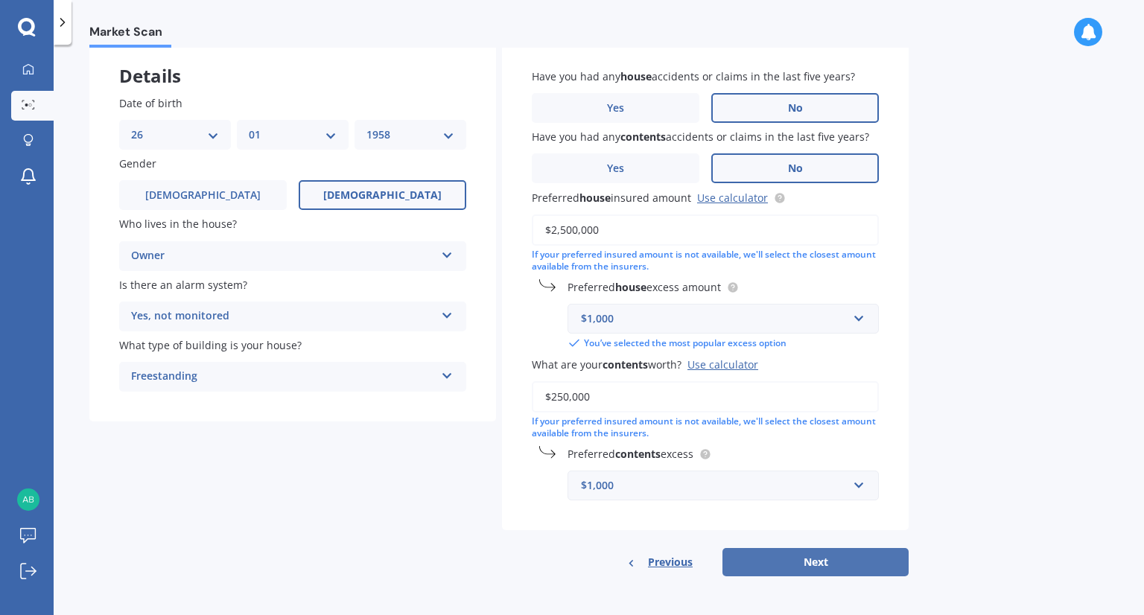
click at [742, 564] on button "Next" at bounding box center [815, 562] width 186 height 28
select select "26"
select select "01"
select select "1958"
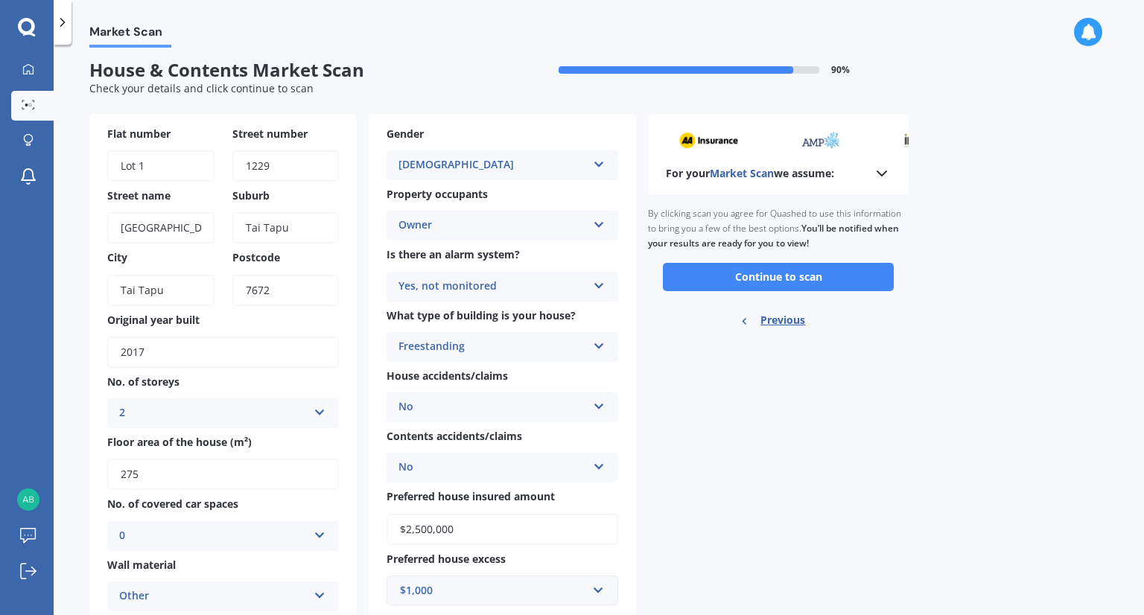
scroll to position [0, 0]
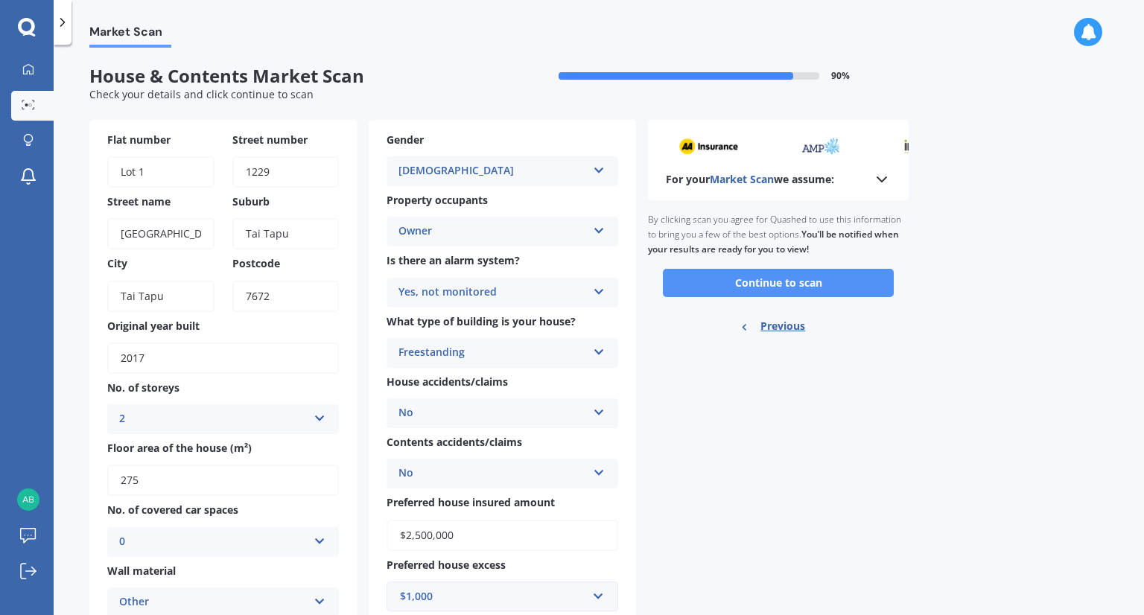
click at [767, 281] on button "Continue to scan" at bounding box center [778, 283] width 231 height 28
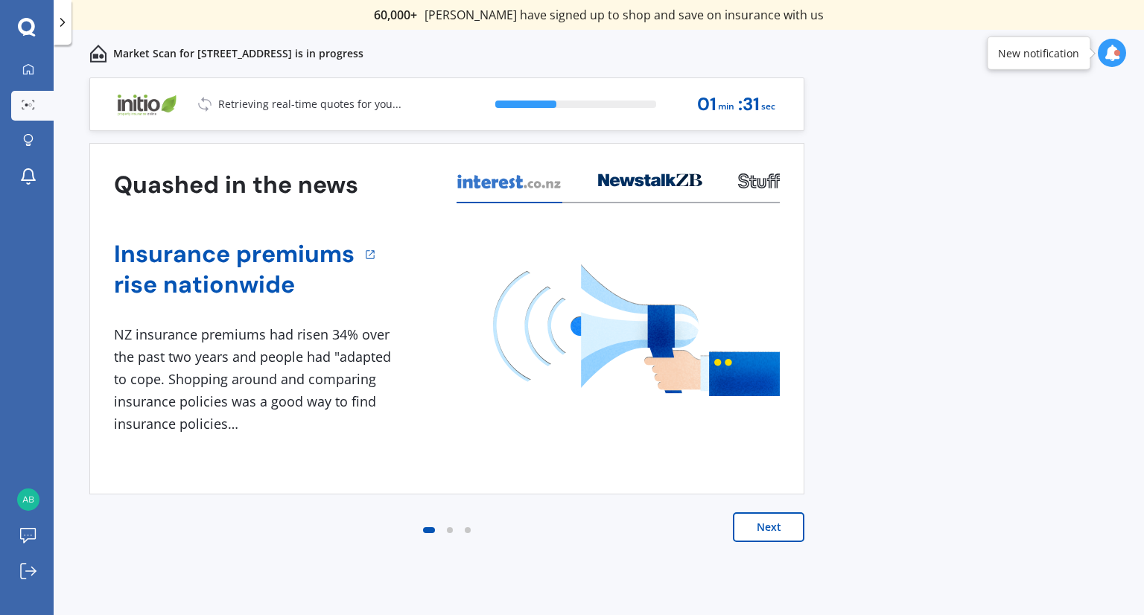
click at [527, 379] on img at bounding box center [636, 330] width 287 height 132
click at [742, 530] on button "Next" at bounding box center [768, 527] width 71 height 30
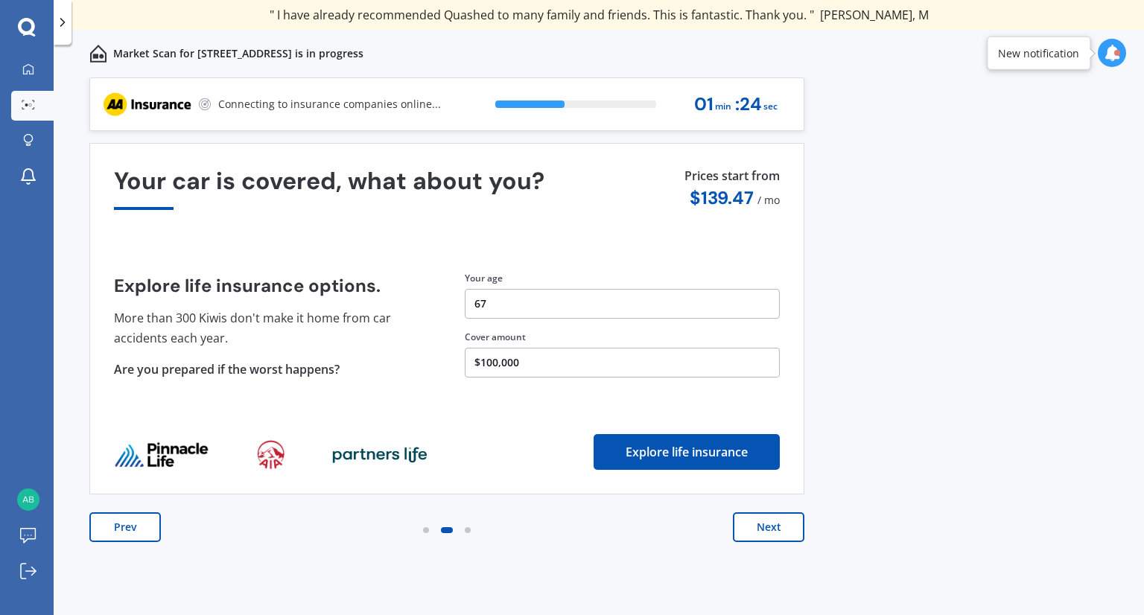
click at [742, 530] on button "Next" at bounding box center [768, 527] width 71 height 30
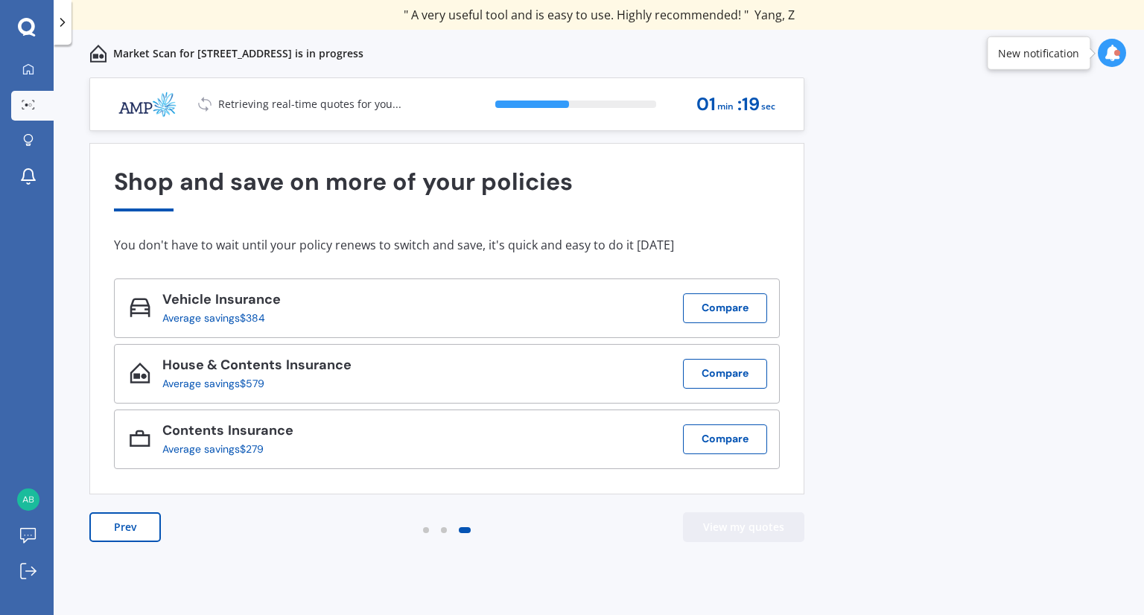
click at [742, 530] on button "View my quotes" at bounding box center [743, 527] width 121 height 30
click at [116, 547] on div "Prev View my quotes" at bounding box center [446, 542] width 715 height 60
click at [112, 515] on button "Prev" at bounding box center [124, 527] width 71 height 30
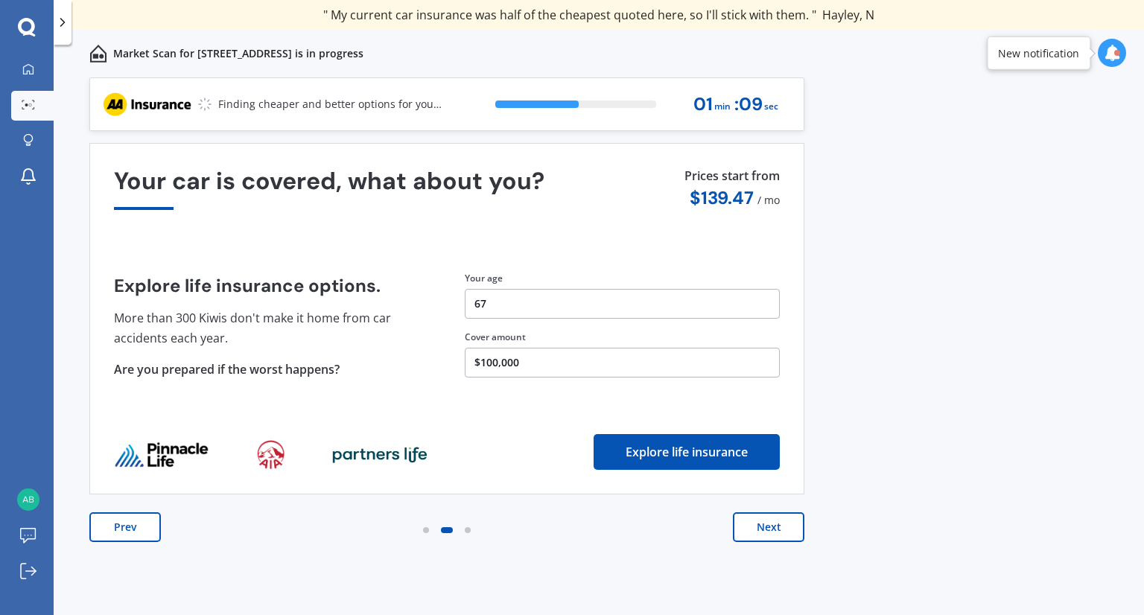
click at [108, 536] on button "Prev" at bounding box center [124, 527] width 71 height 30
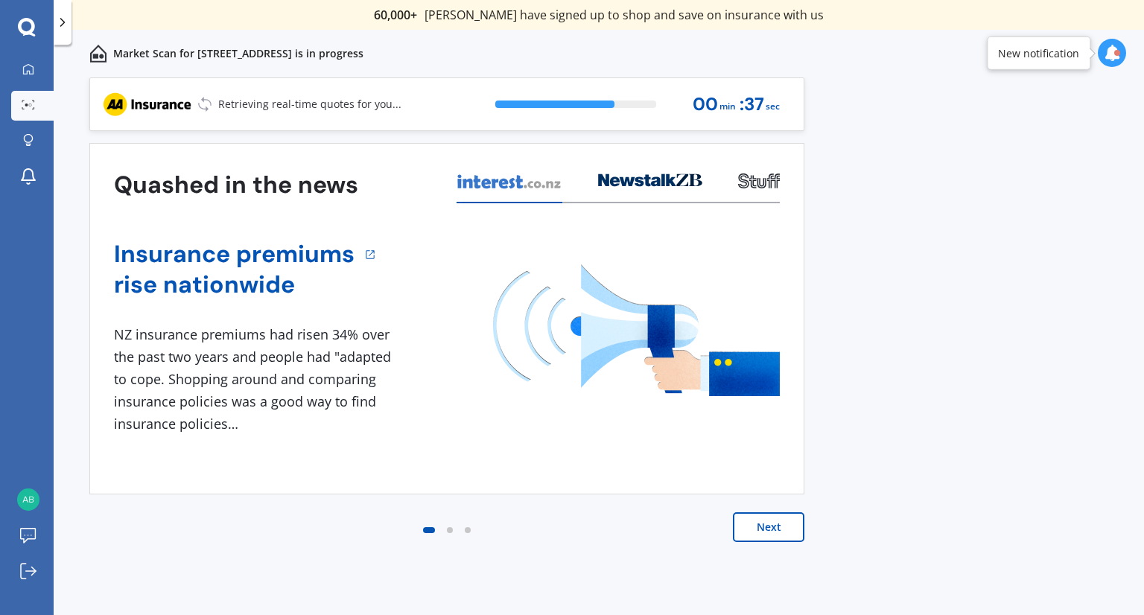
click at [1109, 52] on icon at bounding box center [1112, 53] width 16 height 16
click at [932, 233] on div "Previous 60,000+ Kiwis have signed up to shop and save on insurance with us " H…" at bounding box center [599, 362] width 1090 height 570
